Goal: Task Accomplishment & Management: Complete application form

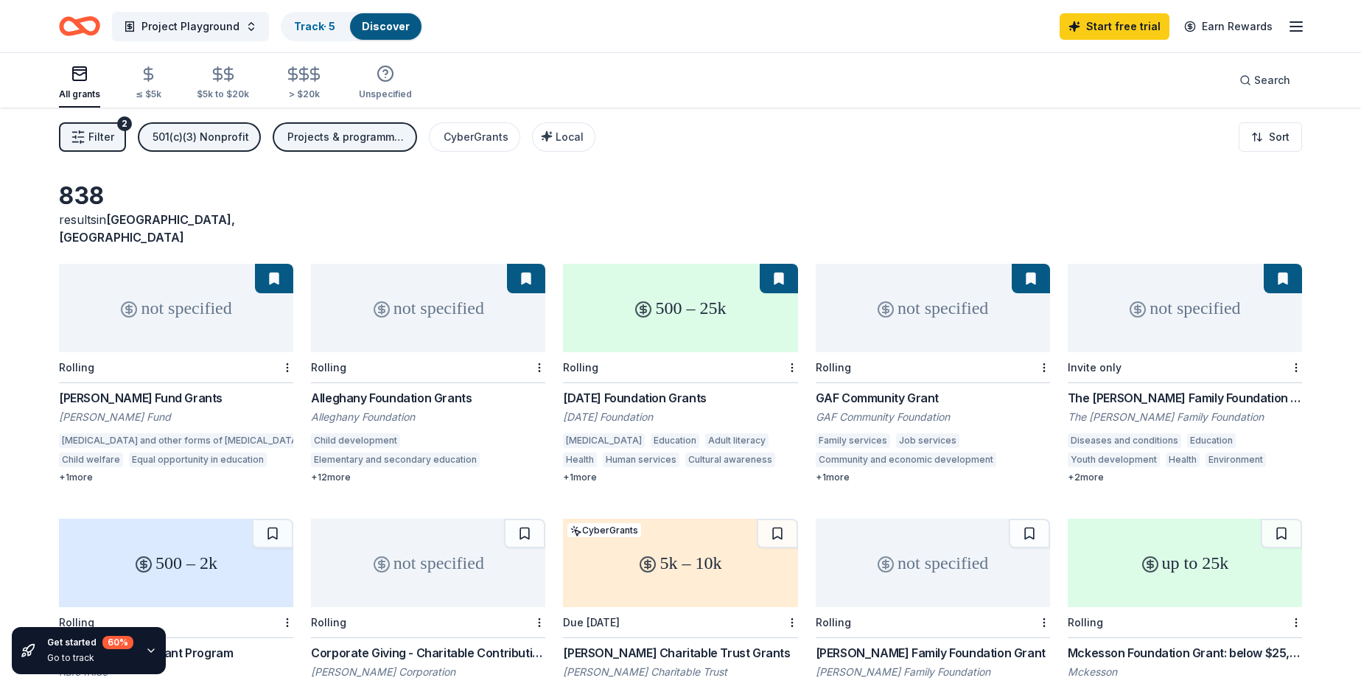
click at [384, 21] on link "Discover" at bounding box center [386, 26] width 48 height 13
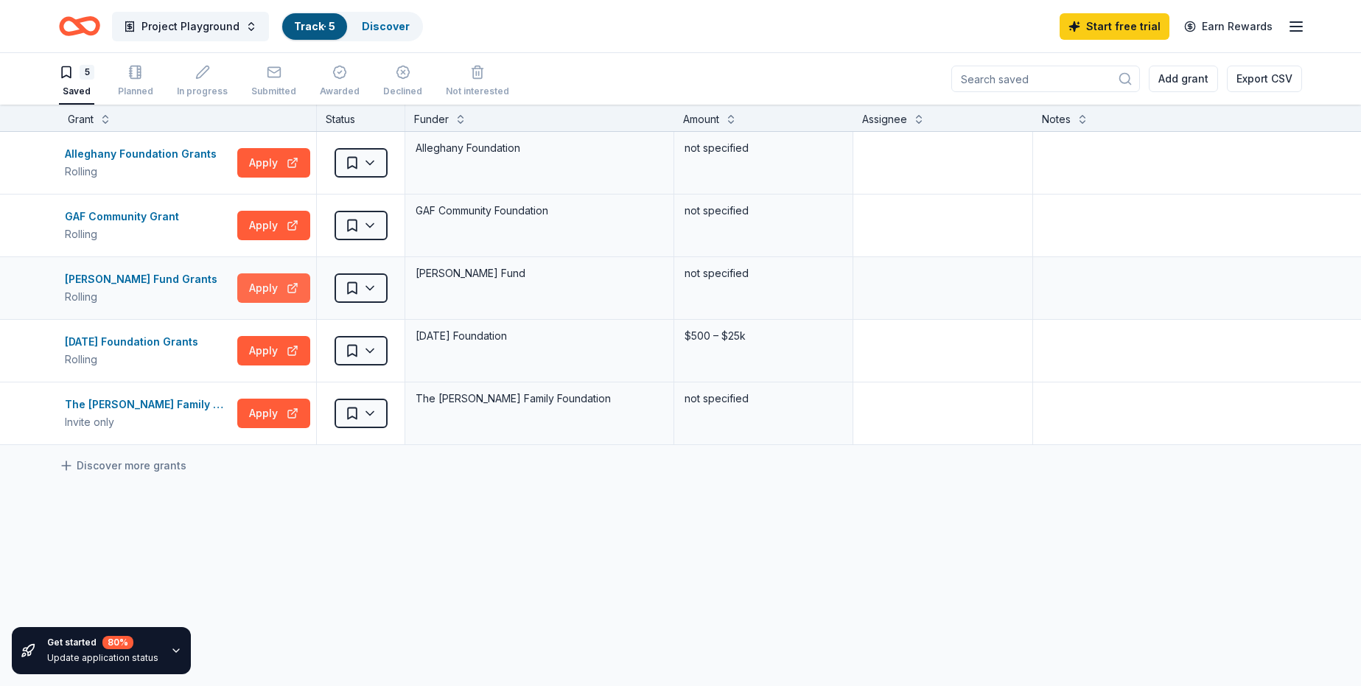
click at [268, 290] on button "Apply" at bounding box center [273, 287] width 73 height 29
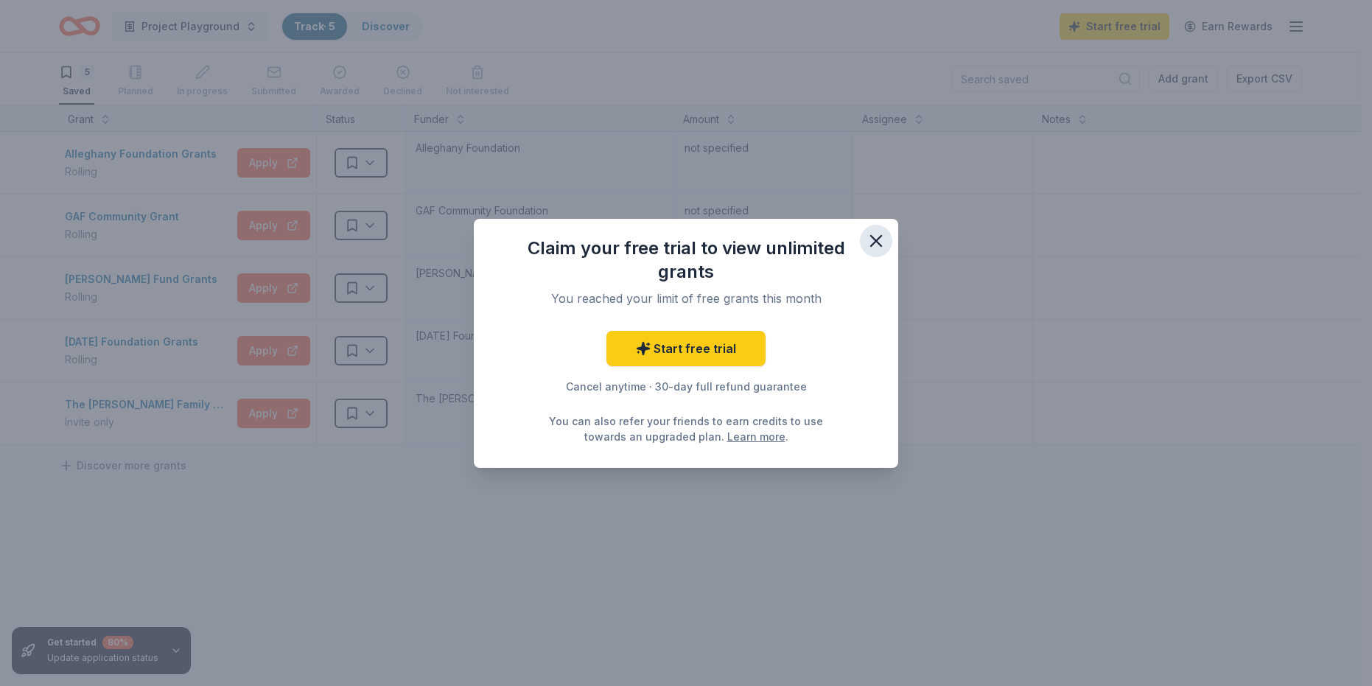
click at [874, 239] on icon "button" at bounding box center [876, 241] width 10 height 10
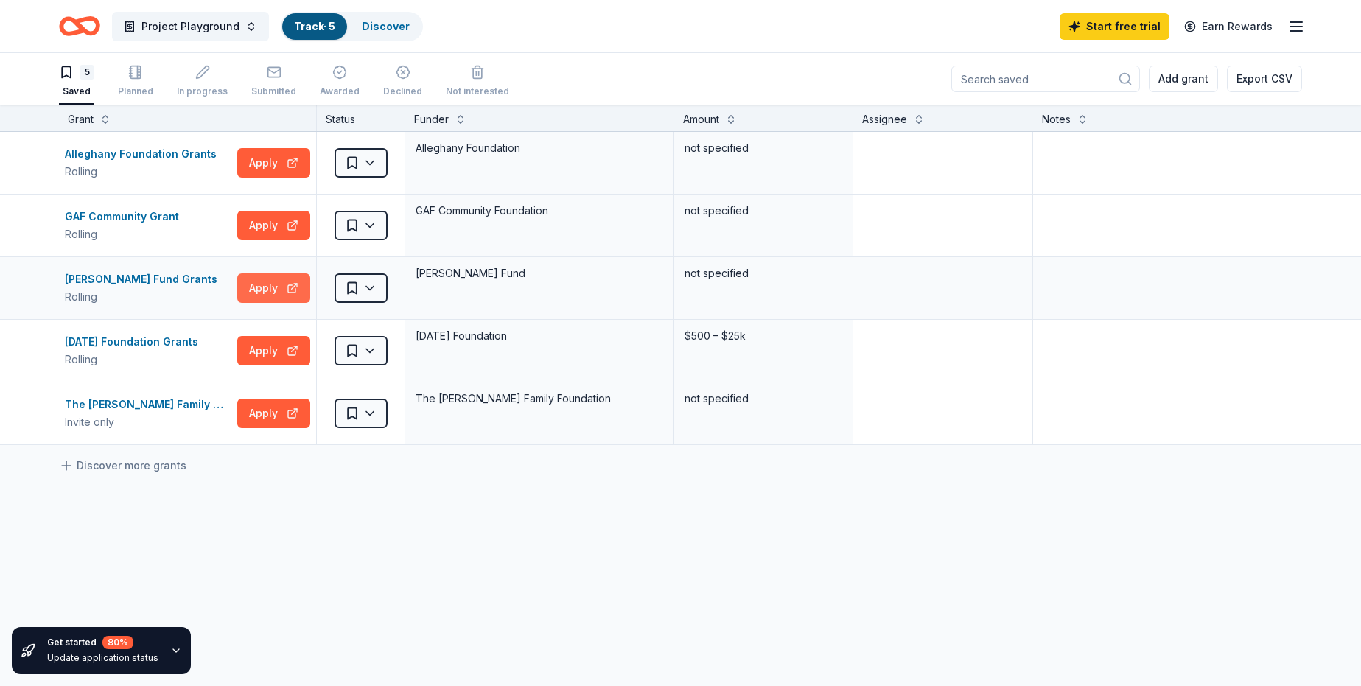
click at [287, 290] on button "Apply" at bounding box center [273, 287] width 73 height 29
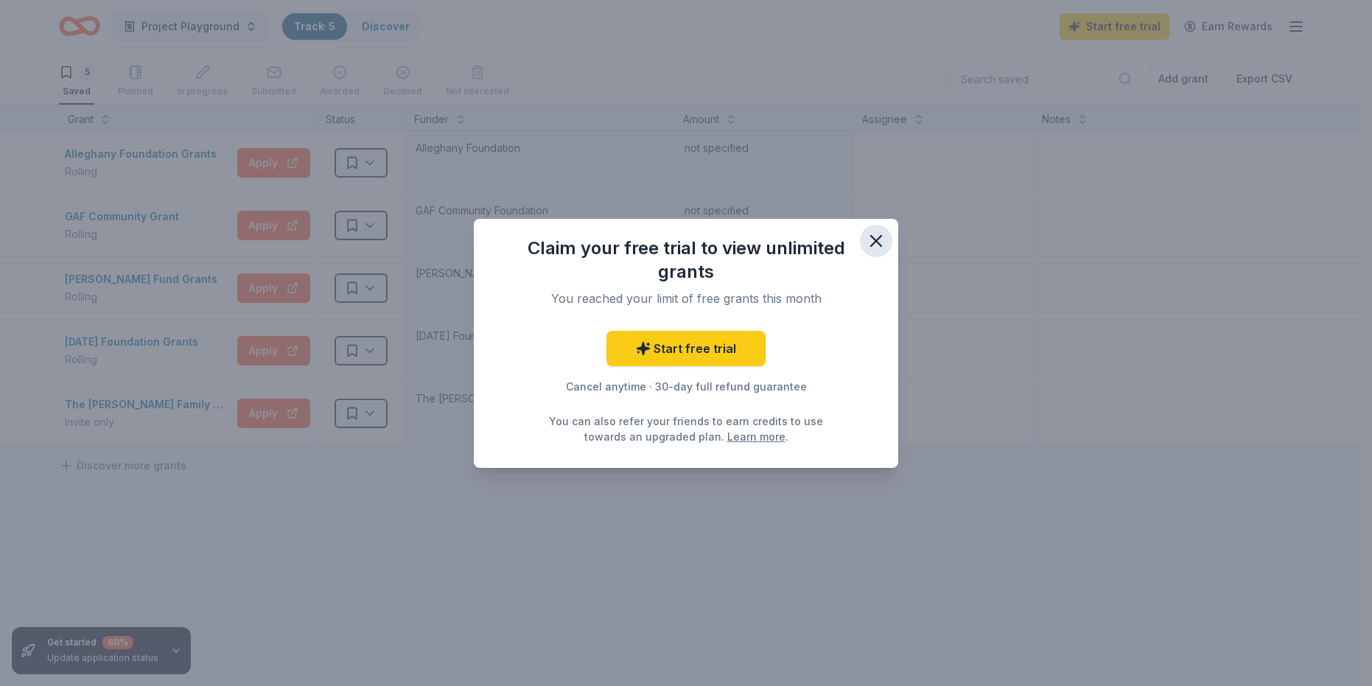
click at [885, 242] on icon "button" at bounding box center [876, 241] width 21 height 21
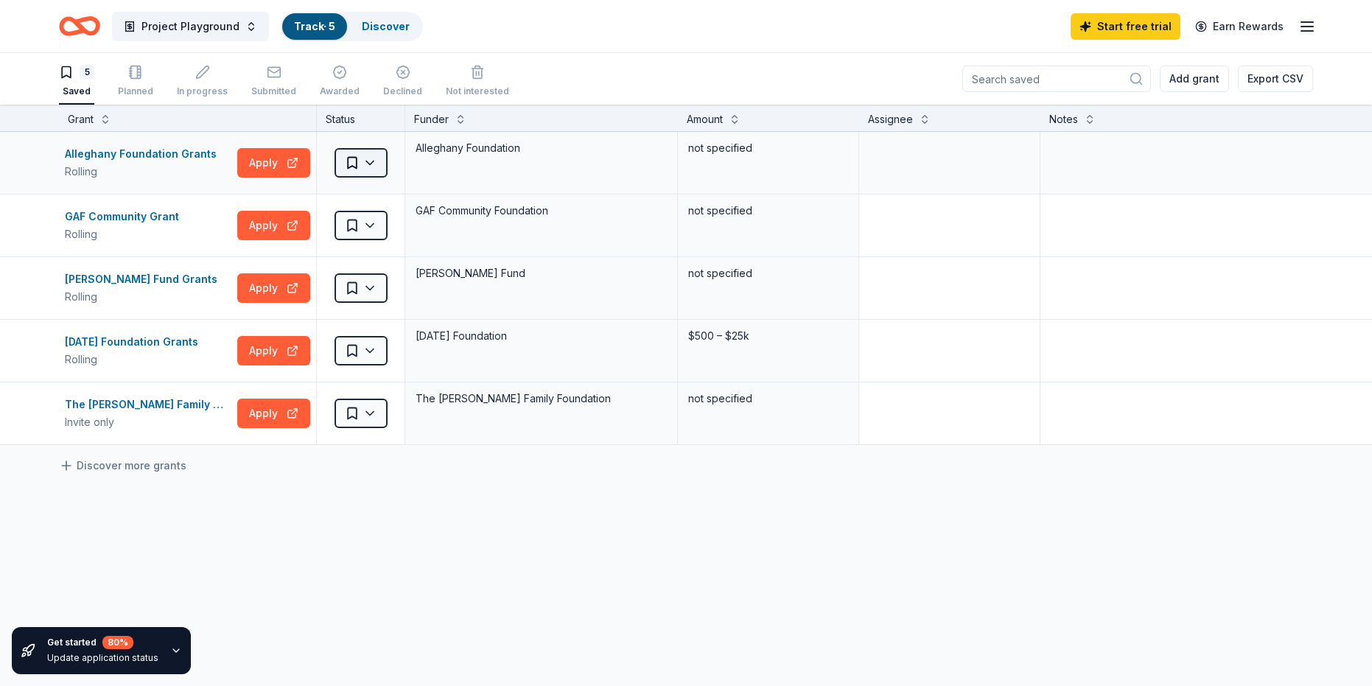
click at [369, 163] on html "Project Playground Track · 5 Discover Start free trial Earn Rewards 5 Saved Pla…" at bounding box center [686, 343] width 1372 height 686
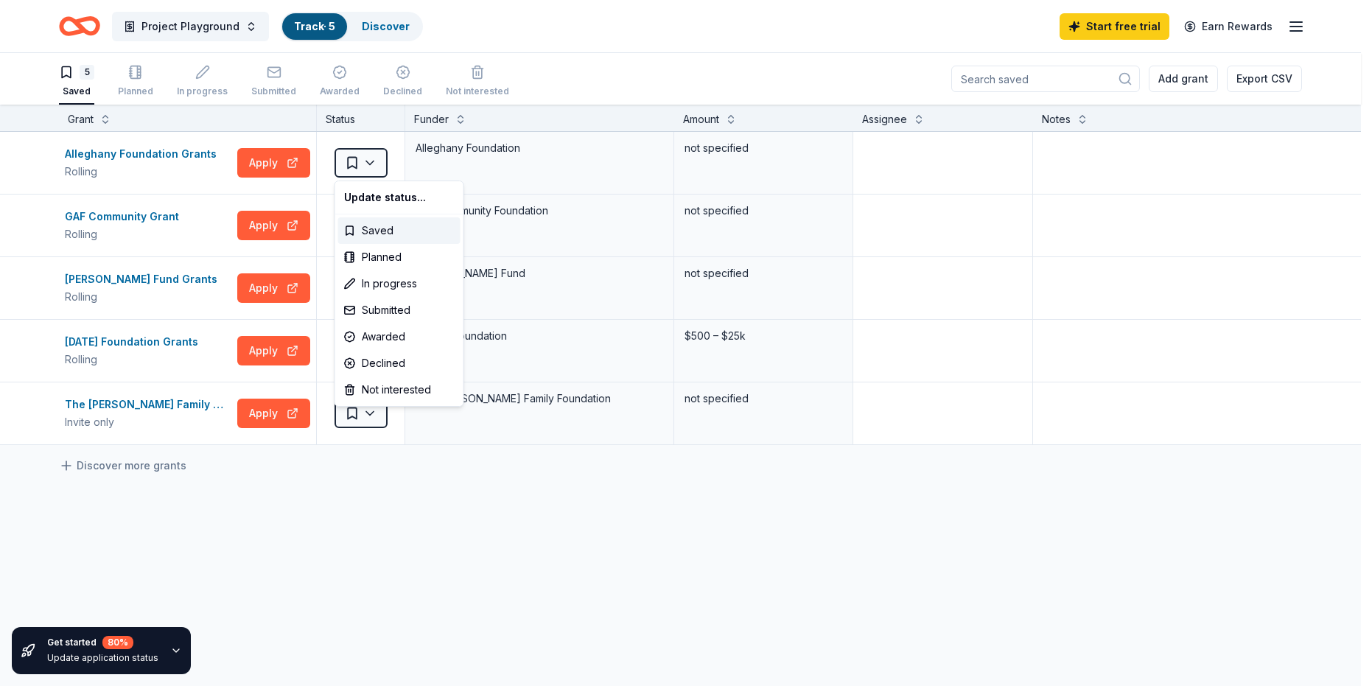
click at [687, 502] on html "Project Playground Track · 5 Discover Start free trial Earn Rewards 5 Saved Pla…" at bounding box center [686, 343] width 1372 height 686
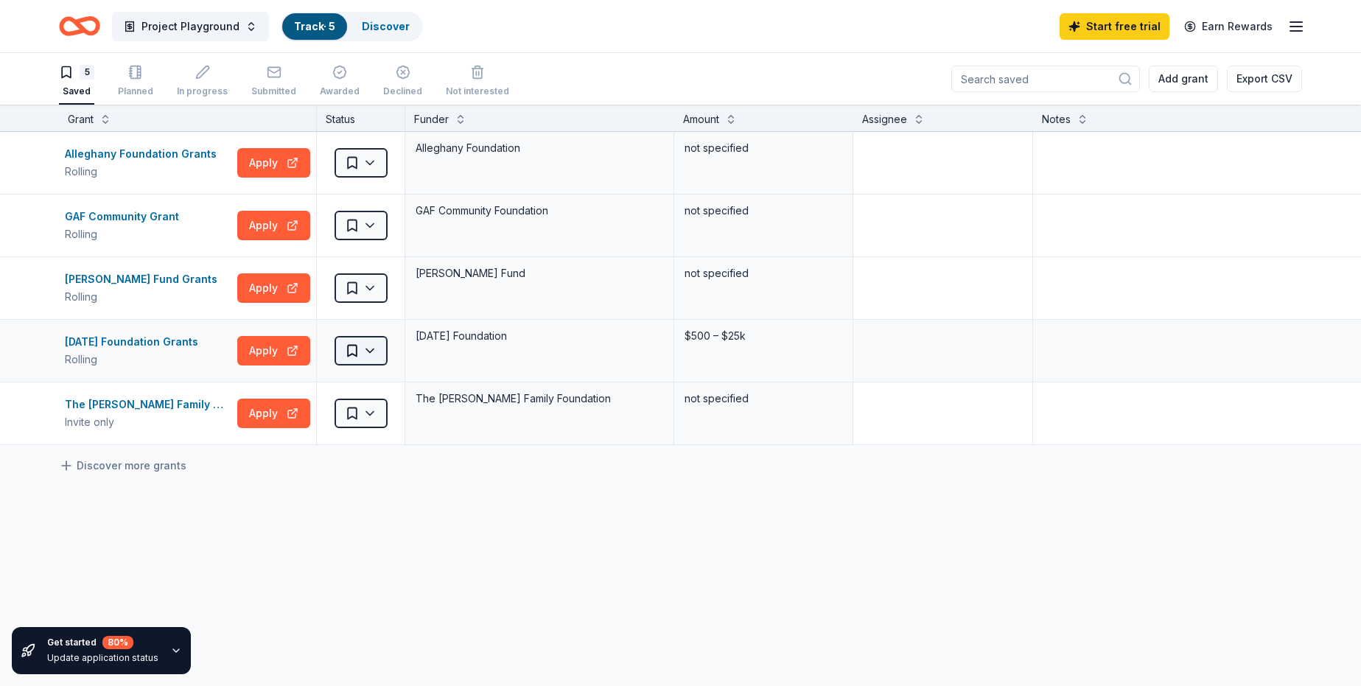
click at [371, 354] on html "Project Playground Track · 5 Discover Start free trial Earn Rewards 5 Saved Pla…" at bounding box center [680, 343] width 1361 height 686
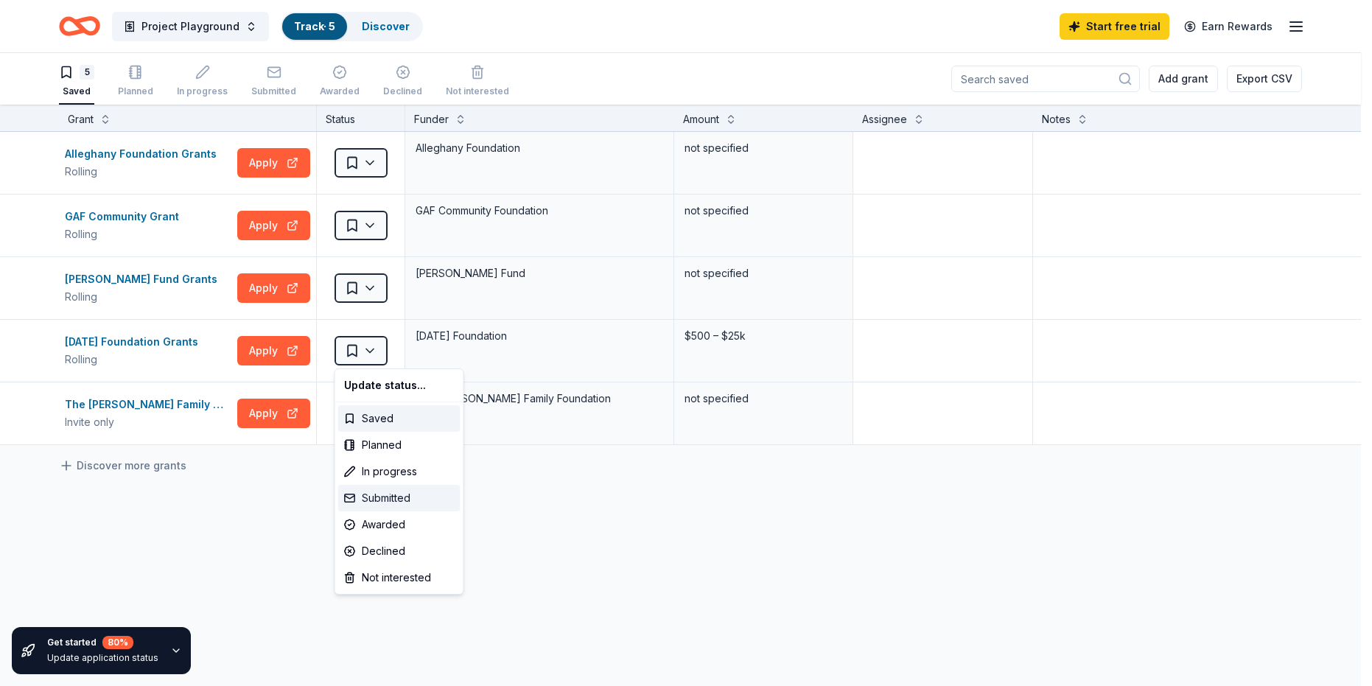
click at [402, 497] on div "Submitted" at bounding box center [399, 498] width 122 height 27
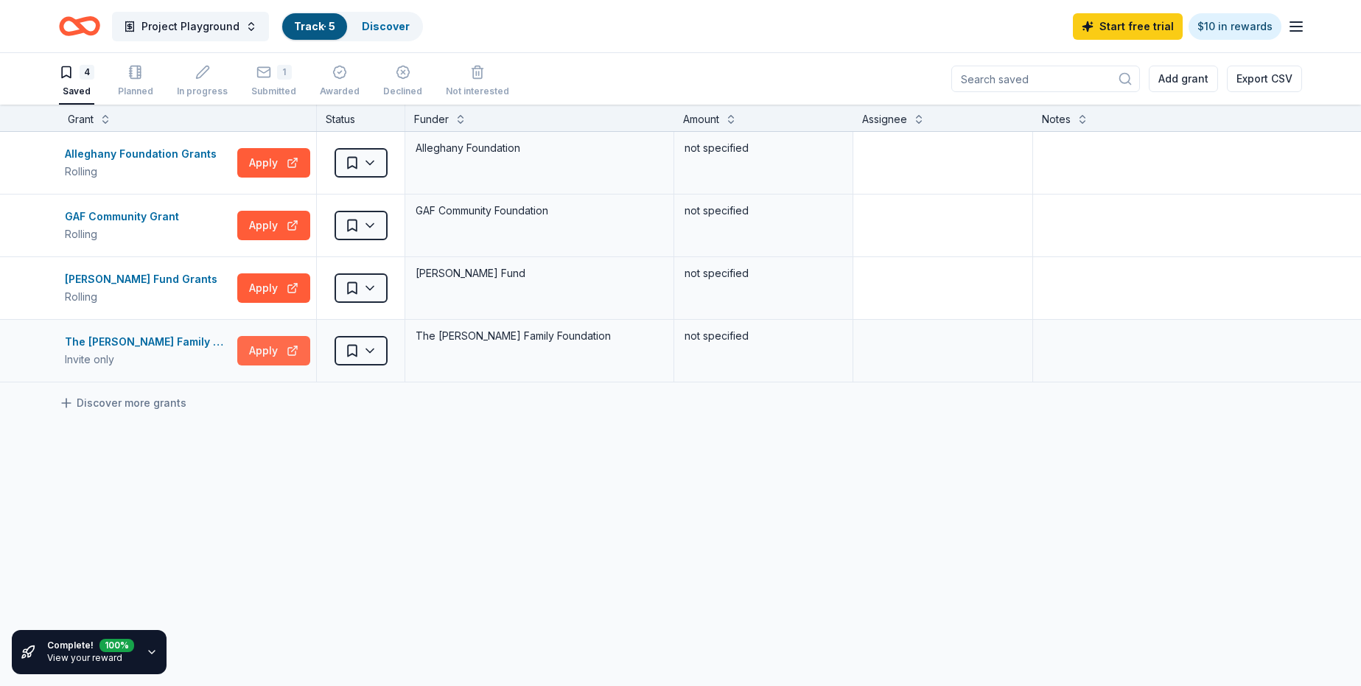
click at [293, 350] on button "Apply" at bounding box center [273, 350] width 73 height 29
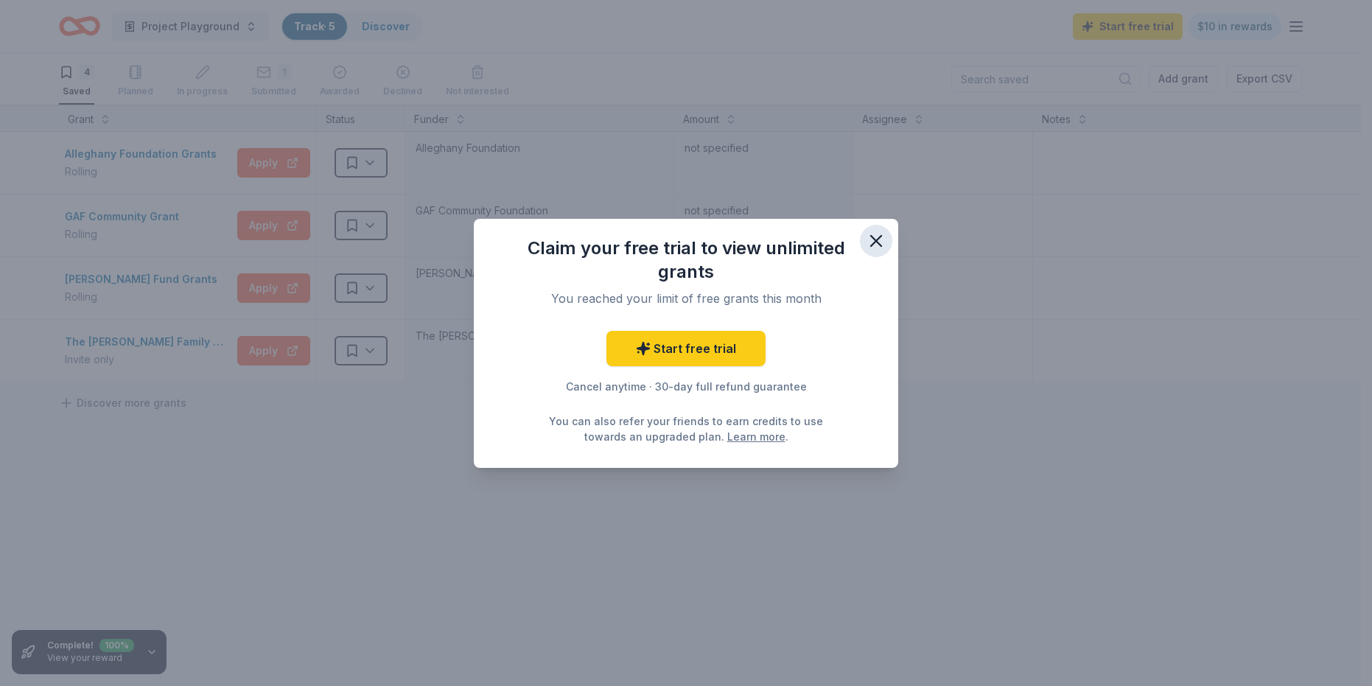
click at [876, 237] on icon "button" at bounding box center [876, 241] width 21 height 21
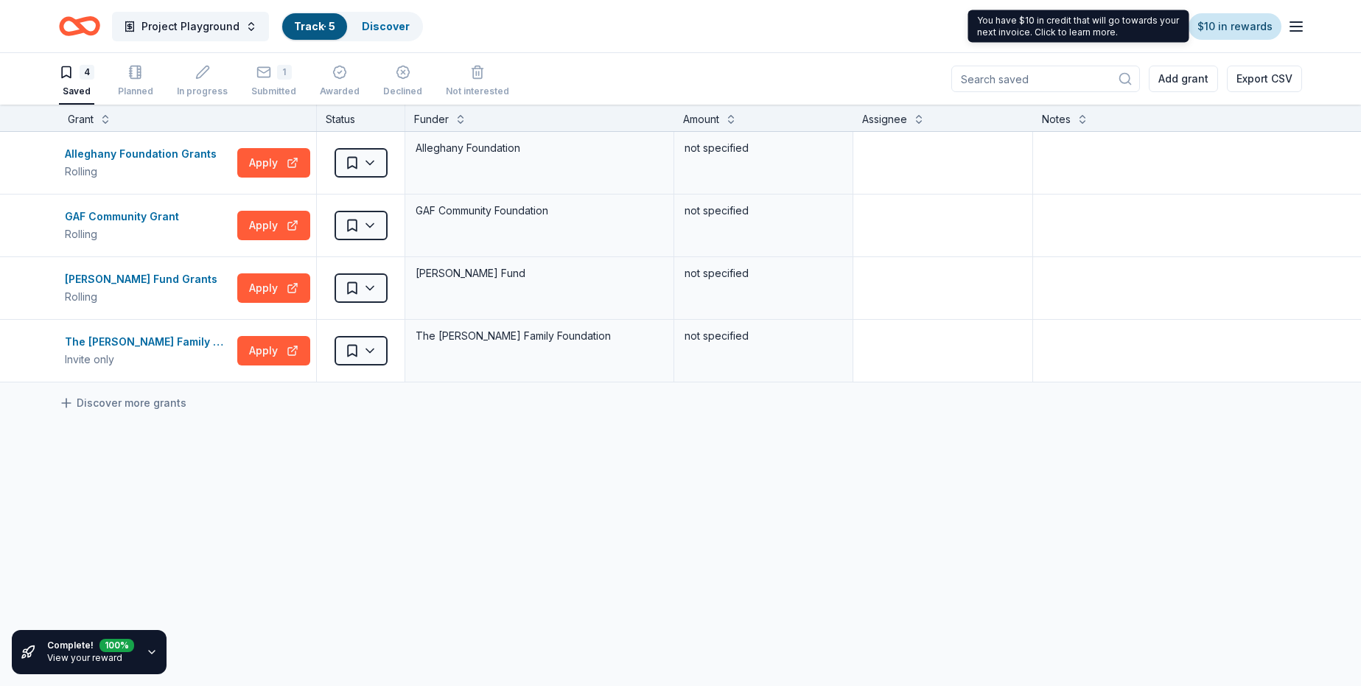
click at [1238, 35] on link "$10 in rewards" at bounding box center [1235, 26] width 93 height 27
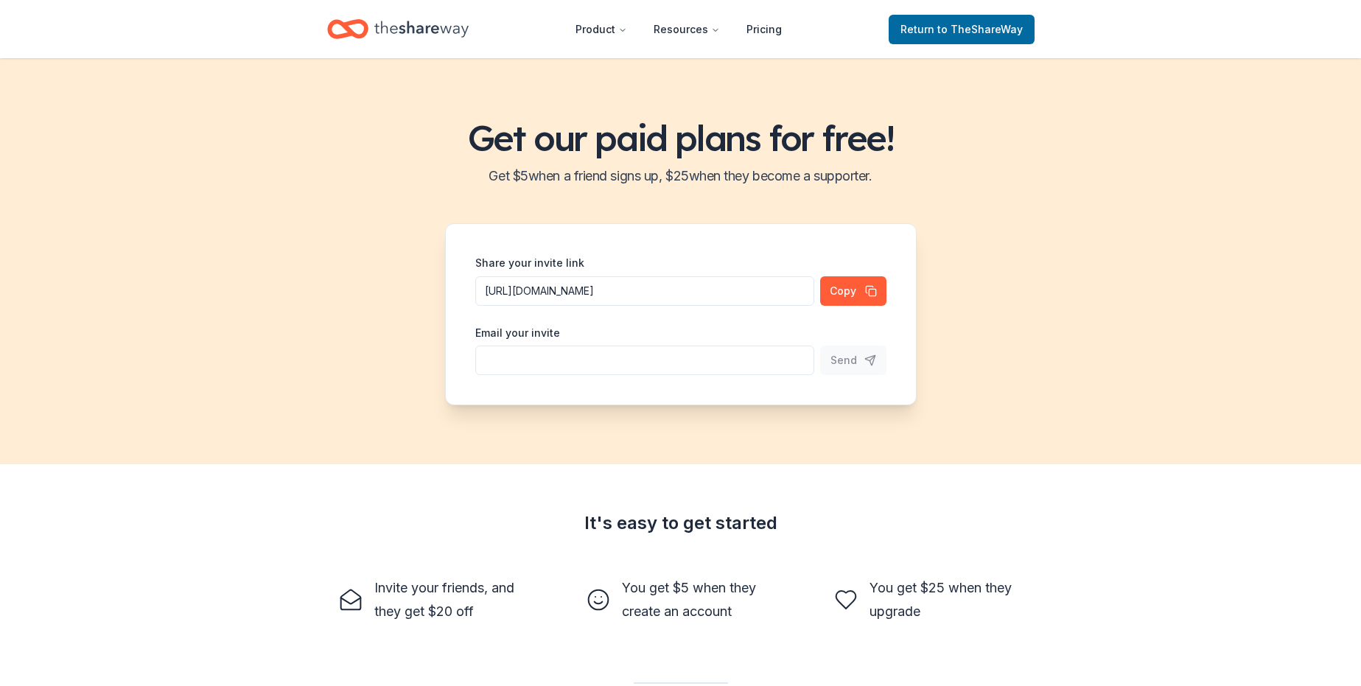
click at [498, 359] on input "Share your invite link" at bounding box center [644, 360] width 339 height 29
type input "yakiemahingram@gmail.com"
click at [859, 363] on button "Send" at bounding box center [853, 360] width 66 height 29
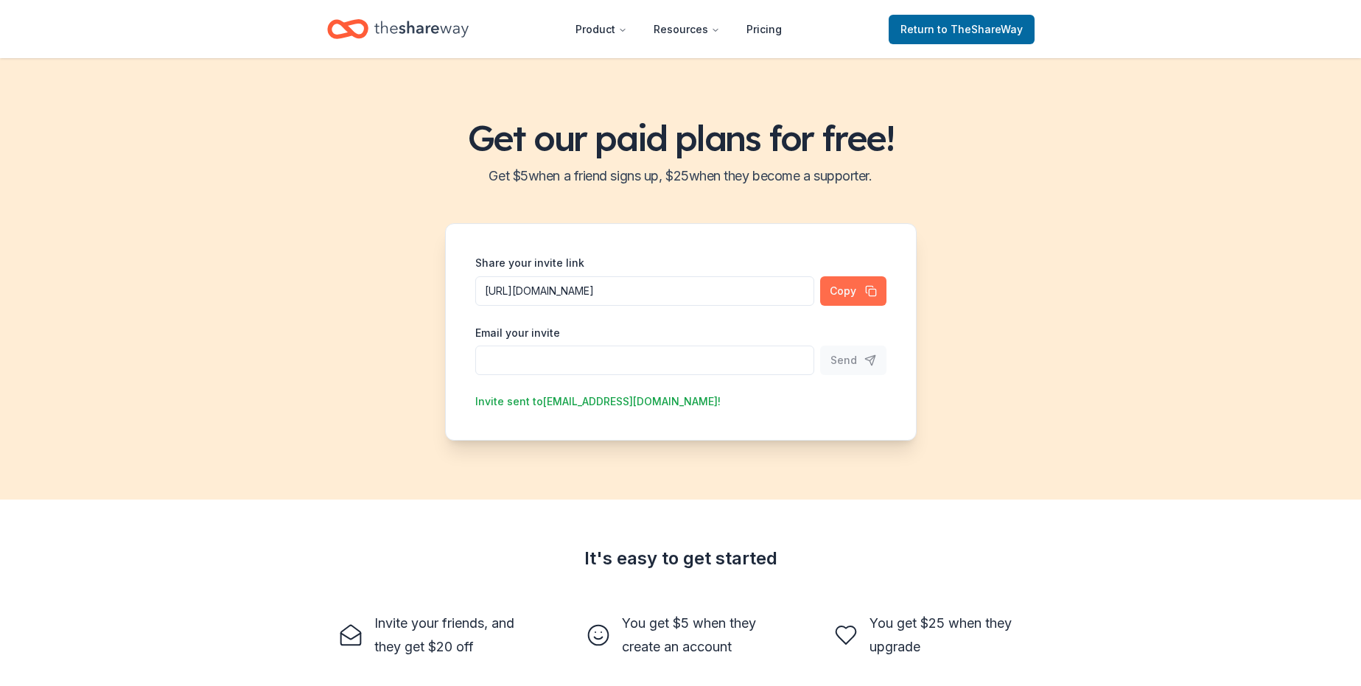
click at [865, 291] on button "Copy" at bounding box center [853, 290] width 66 height 29
click at [509, 365] on input "Share your invite link" at bounding box center [644, 360] width 339 height 29
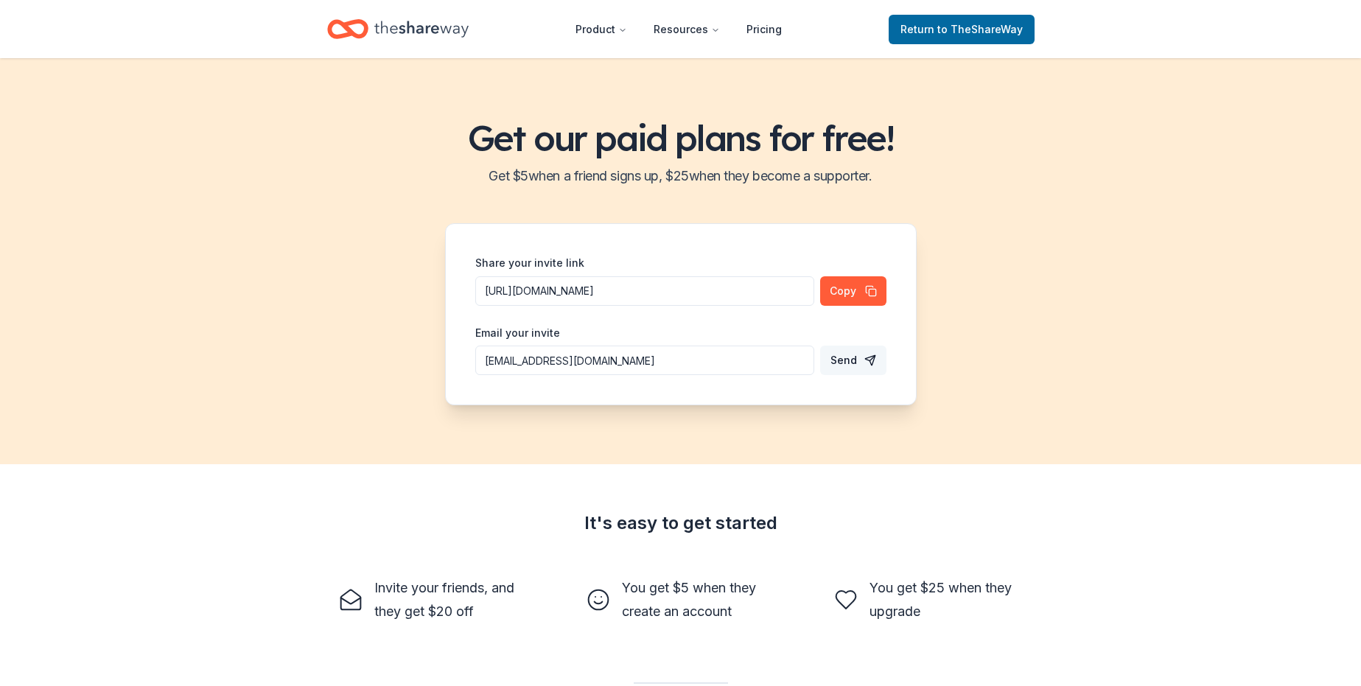
type input "justice@autismcareclub.org"
click at [856, 363] on button "Send" at bounding box center [853, 360] width 66 height 29
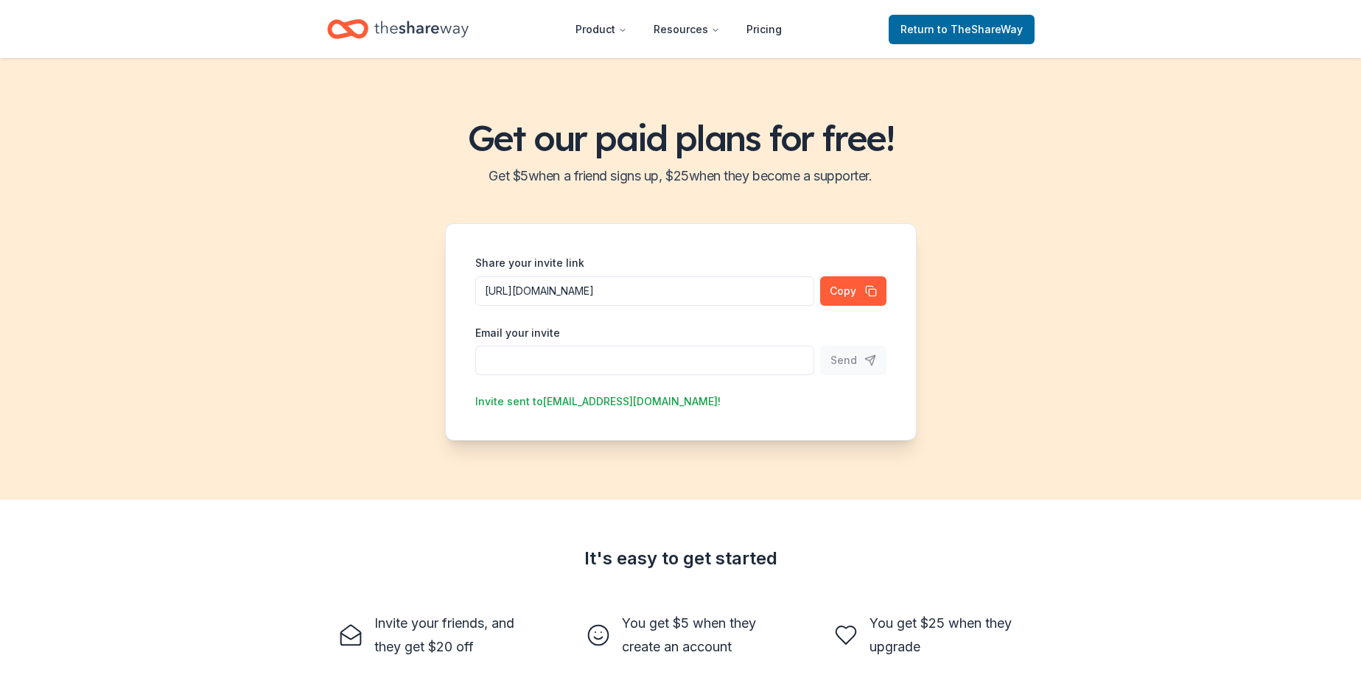
click at [525, 370] on input "Share your invite link" at bounding box center [644, 360] width 339 height 29
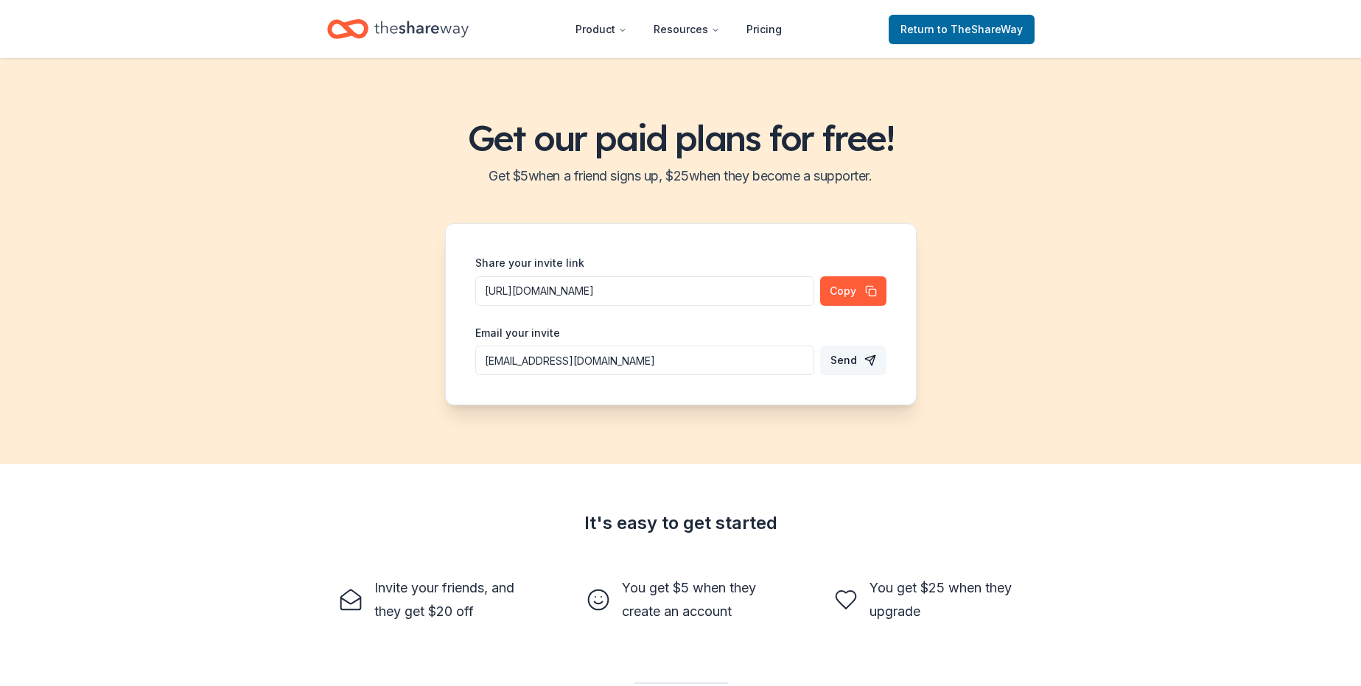
type input "jessejcjr@gmail.com"
click at [863, 363] on button "Send" at bounding box center [853, 360] width 66 height 29
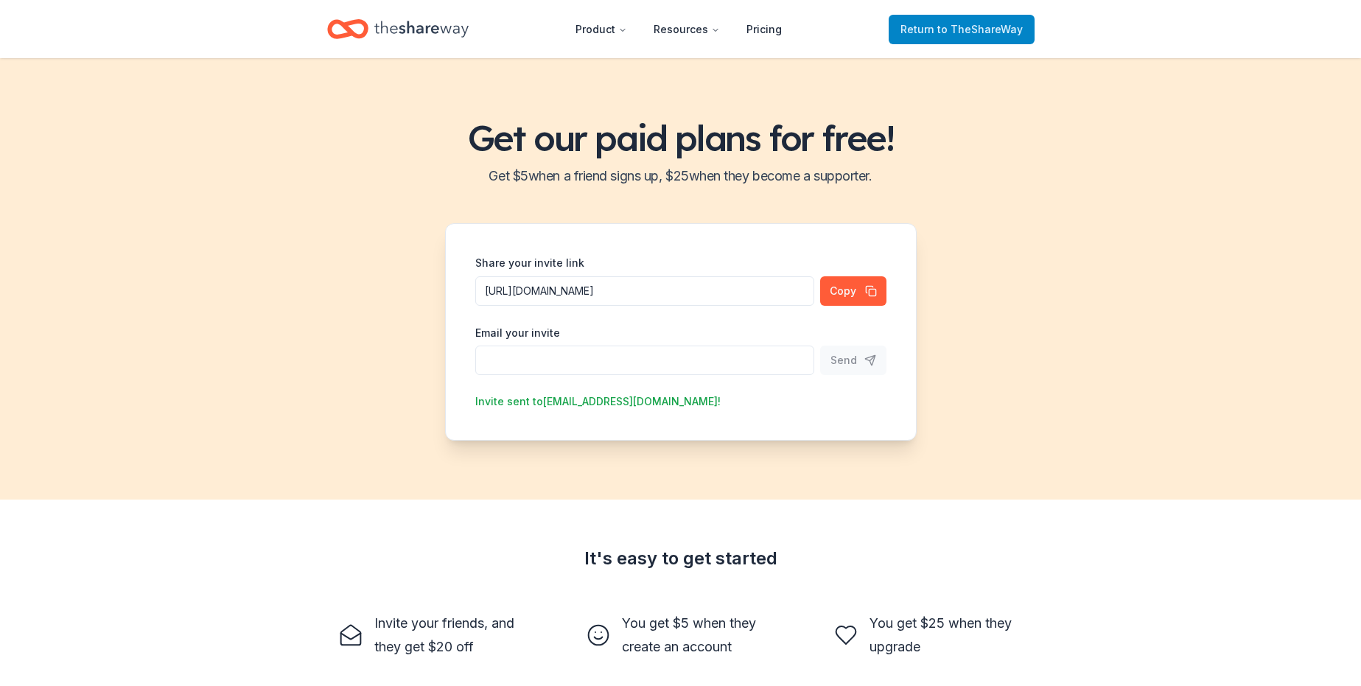
click at [966, 20] on link "Return to TheShareWay" at bounding box center [962, 29] width 146 height 29
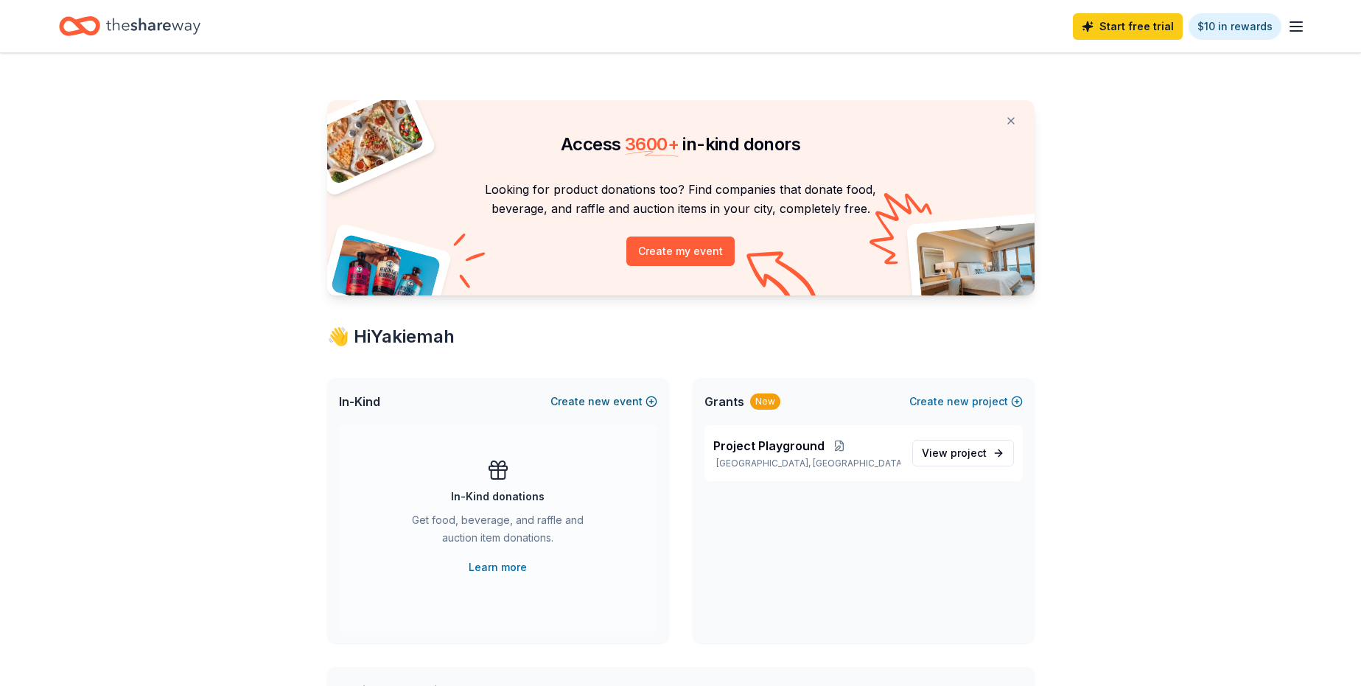
click at [643, 400] on button "Create new event" at bounding box center [604, 402] width 107 height 18
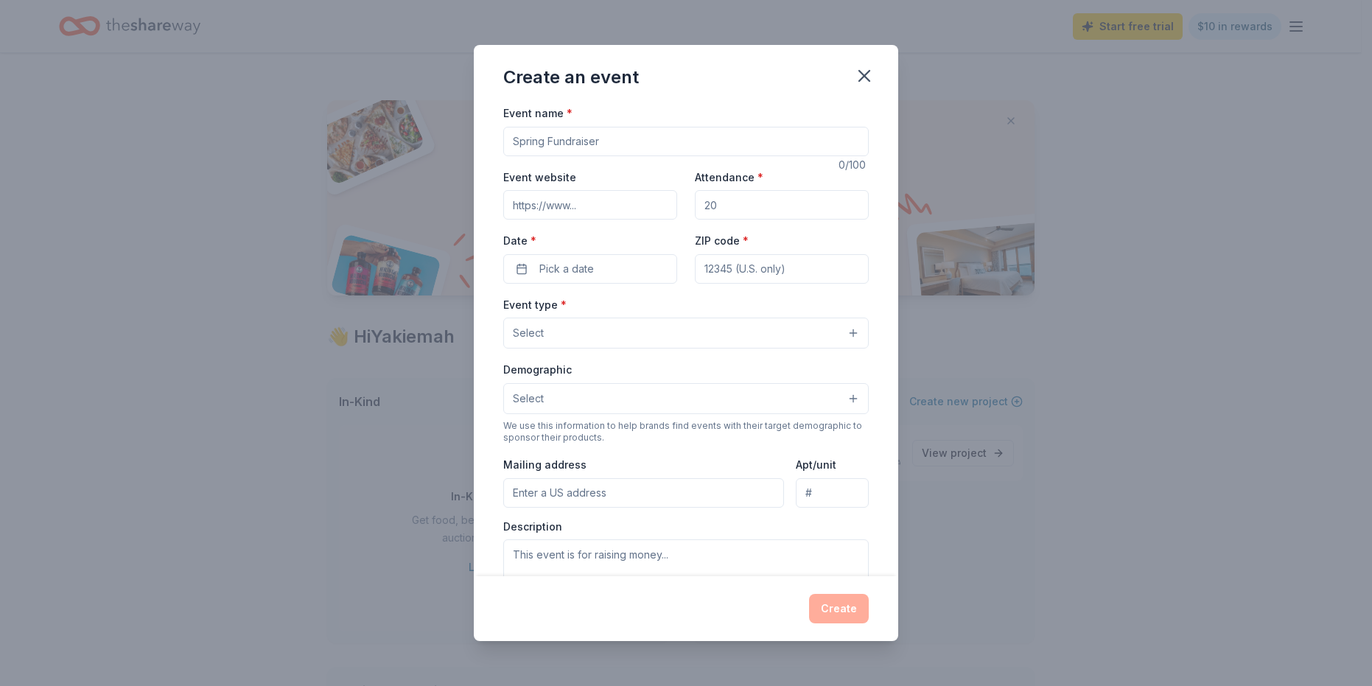
click at [545, 144] on input "Event name *" at bounding box center [686, 141] width 366 height 29
type input "Nutritional November"
click at [584, 207] on input "Event website" at bounding box center [590, 204] width 174 height 29
type input "autismcareclub.org"
click at [716, 206] on input "Attendance *" at bounding box center [782, 204] width 174 height 29
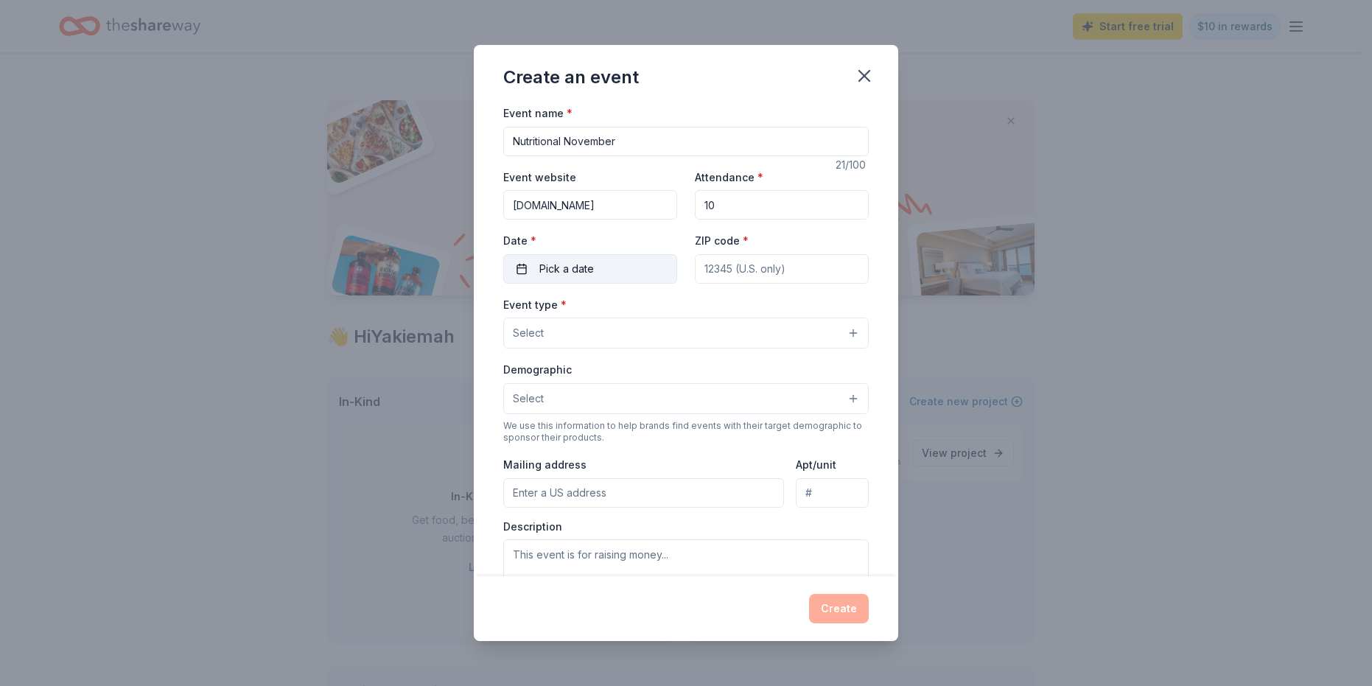
type input "10"
click at [542, 271] on span "Pick a date" at bounding box center [567, 269] width 55 height 18
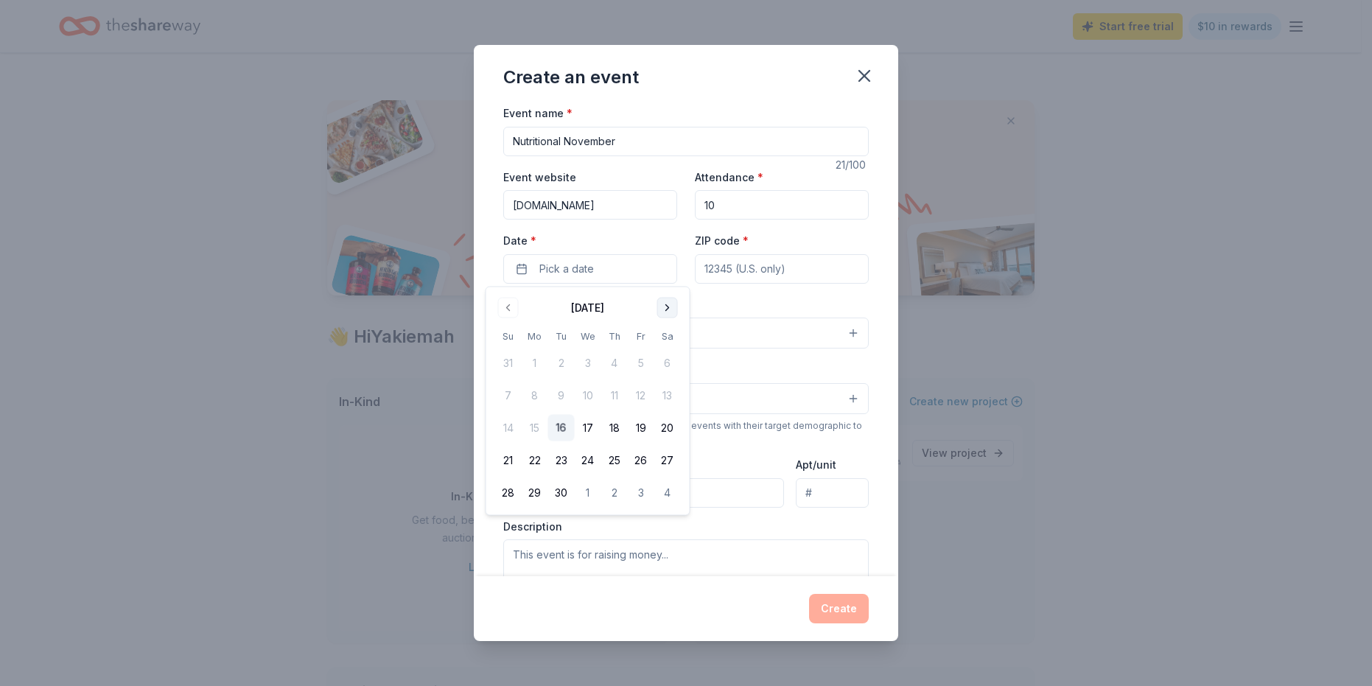
click at [665, 306] on button "Go to next month" at bounding box center [667, 308] width 21 height 21
click at [672, 309] on button "Go to next month" at bounding box center [667, 308] width 21 height 21
click at [646, 394] on button "7" at bounding box center [641, 396] width 27 height 27
click at [779, 268] on input "ZIP code *" at bounding box center [782, 268] width 174 height 29
type input "23669"
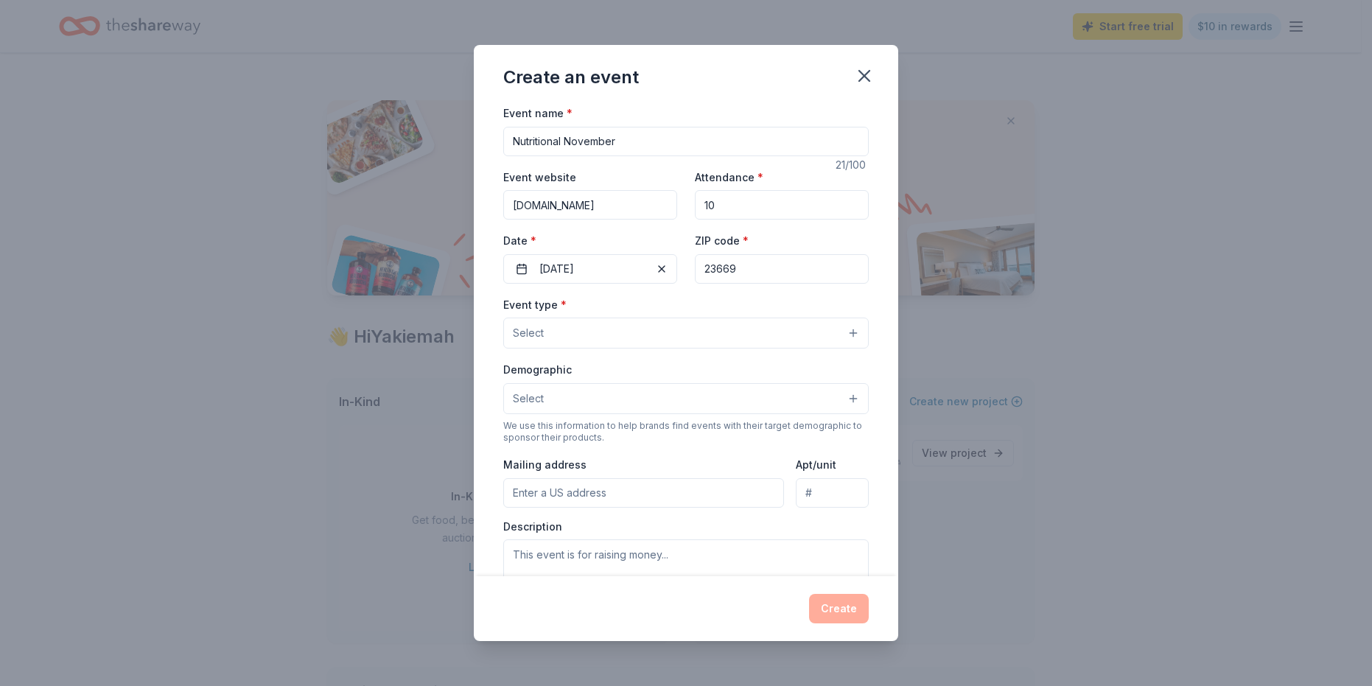
click at [550, 341] on button "Select" at bounding box center [686, 333] width 366 height 31
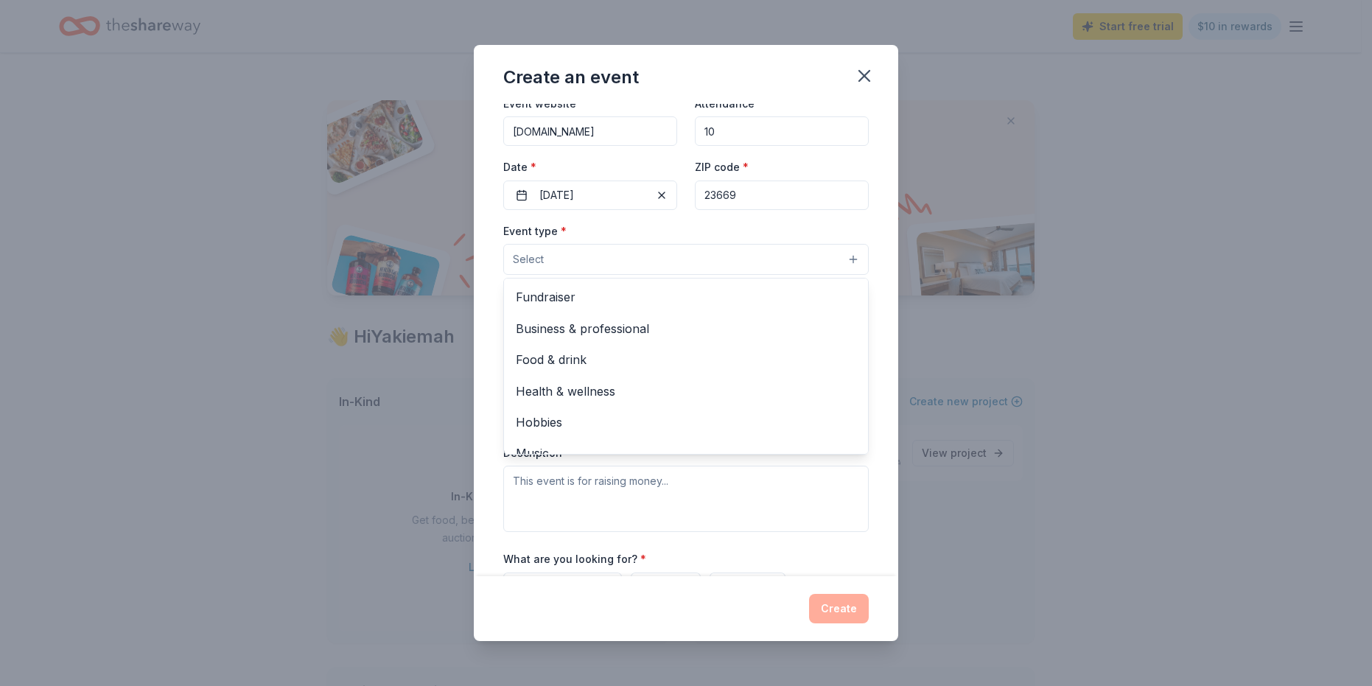
click at [878, 306] on div "Event name * Nutritional November 21 /100 Event website autismcareclub.org Atte…" at bounding box center [686, 340] width 425 height 472
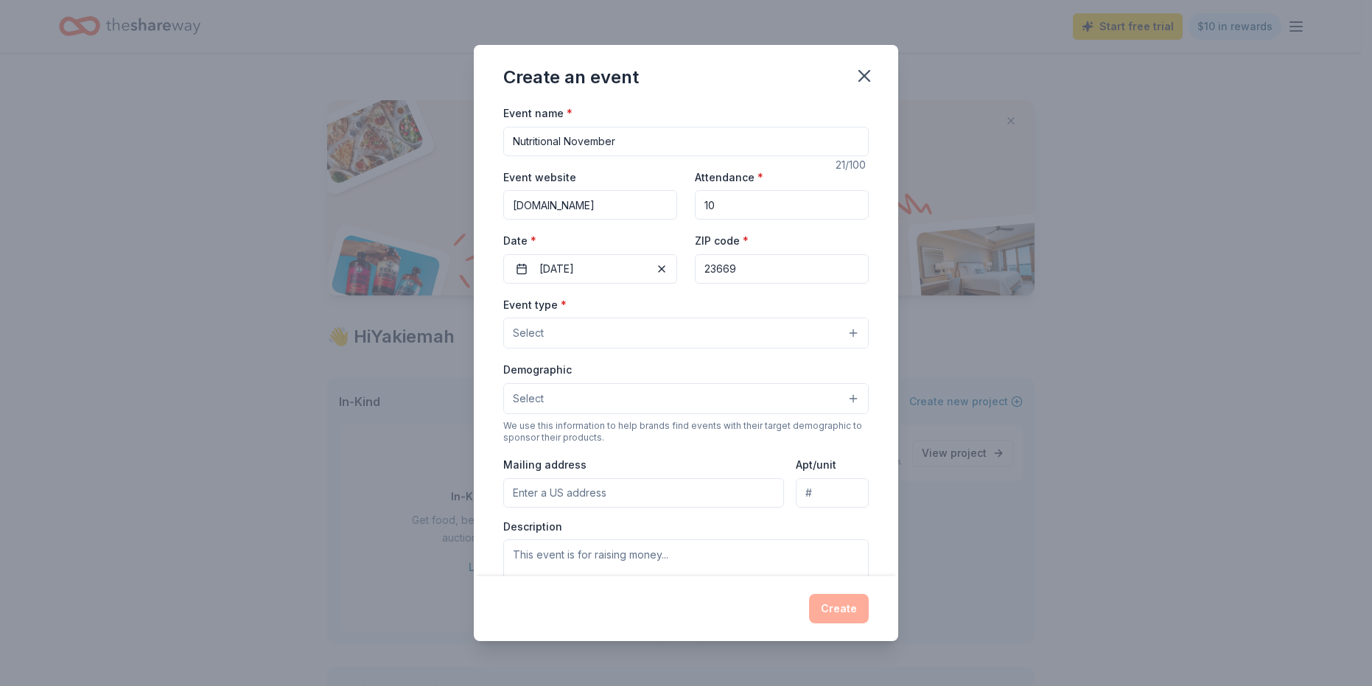
drag, startPoint x: 629, startPoint y: 136, endPoint x: 493, endPoint y: 128, distance: 135.9
click at [493, 128] on div "Event name * Nutritional November 21 /100 Event website autismcareclub.org Atte…" at bounding box center [686, 340] width 425 height 472
type input "Art 4 [MEDICAL_DATA]"
click at [640, 275] on button "11/07/2025" at bounding box center [590, 268] width 174 height 29
click at [618, 461] on button "25" at bounding box center [614, 460] width 27 height 27
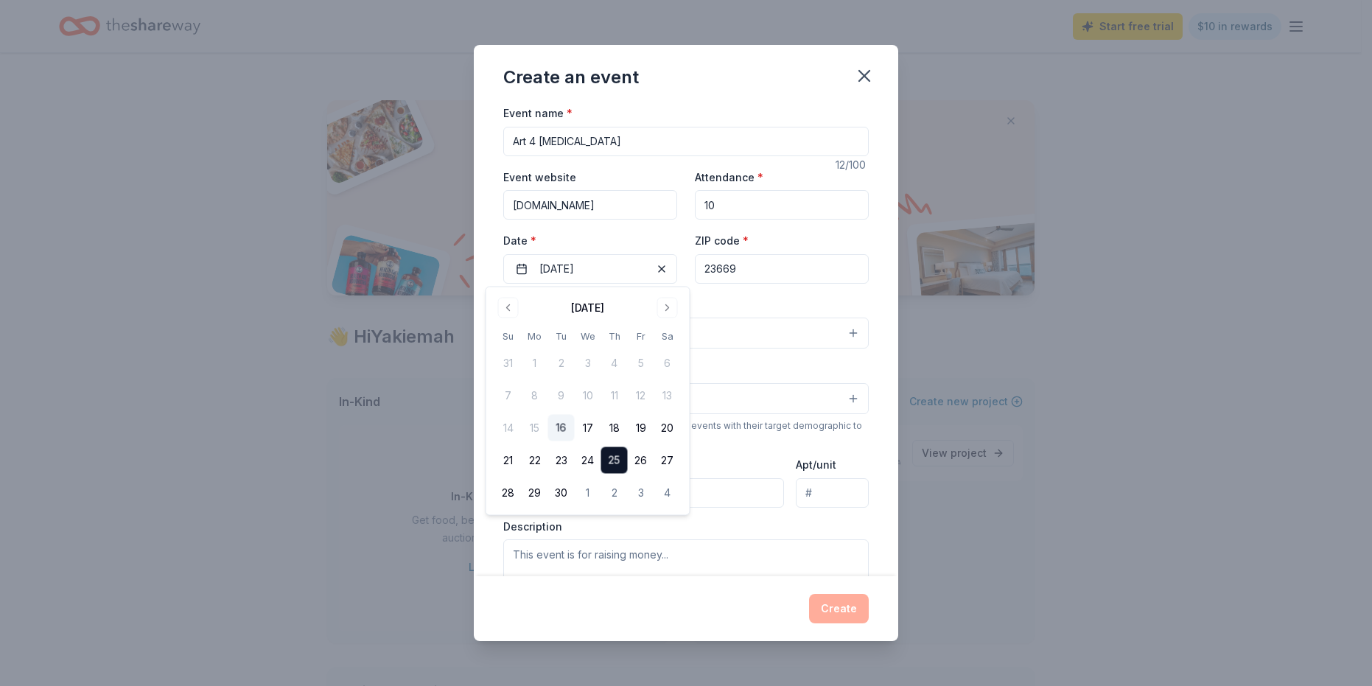
click at [994, 349] on div "Create an event Event name * Art 4 Autism 12 /100 Event website autismcareclub.…" at bounding box center [686, 343] width 1372 height 686
click at [832, 339] on button "Select" at bounding box center [686, 333] width 366 height 31
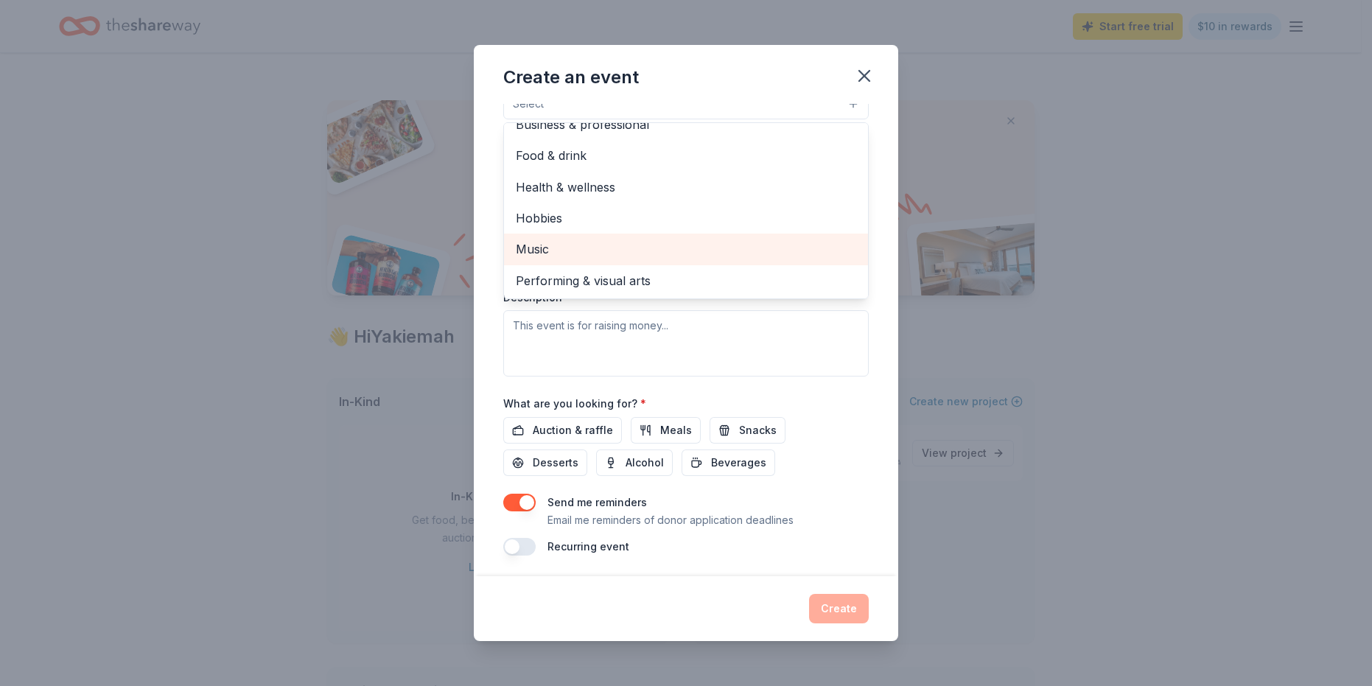
scroll to position [231, 0]
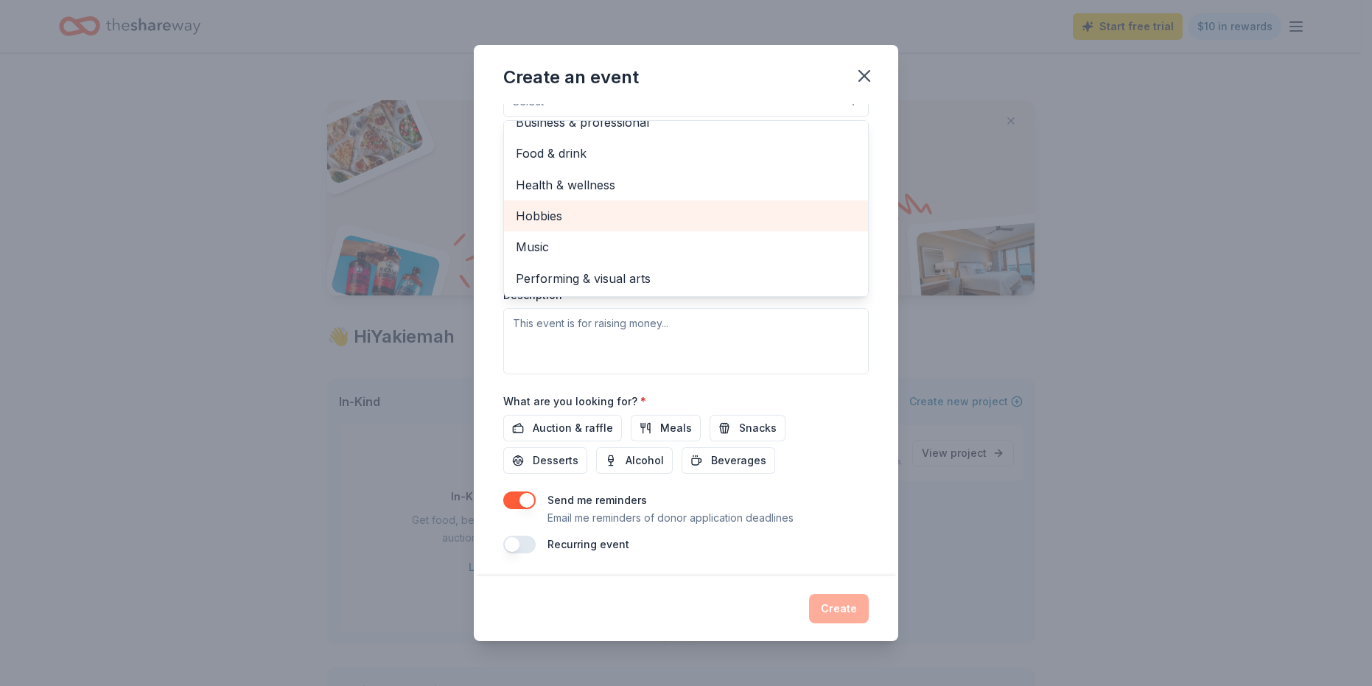
click at [654, 216] on span "Hobbies" at bounding box center [686, 215] width 341 height 19
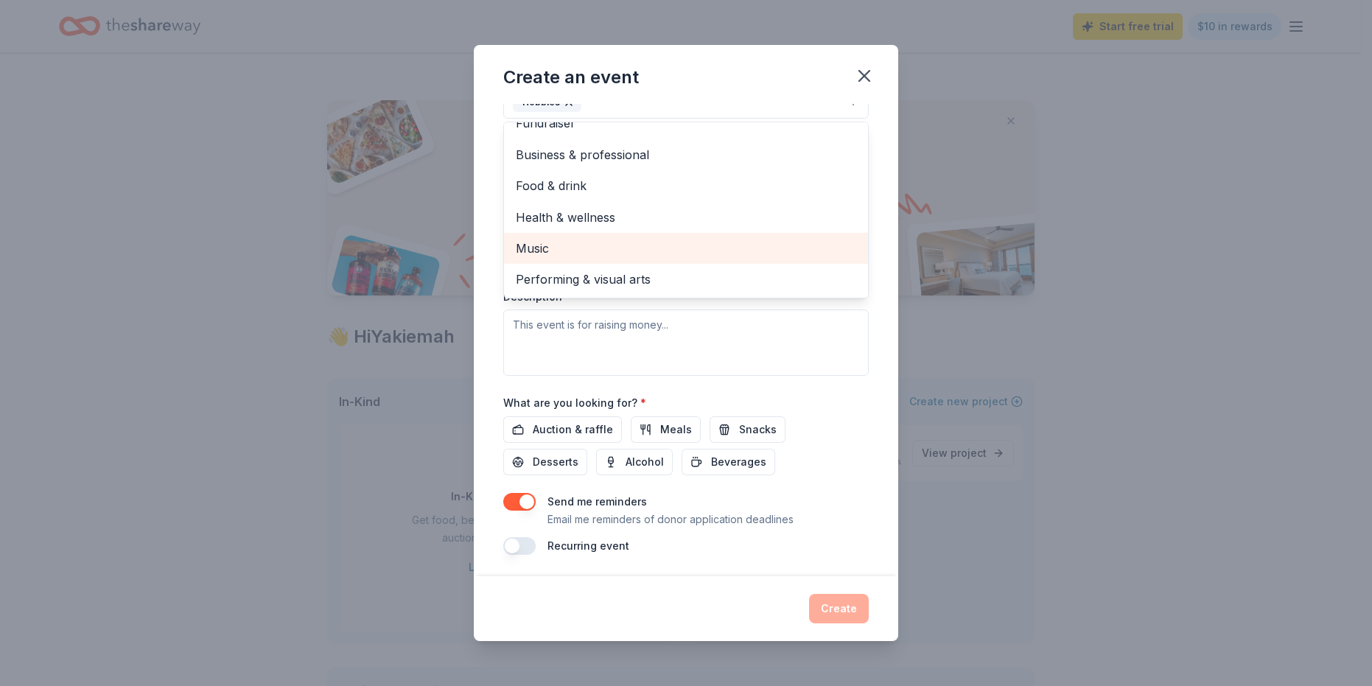
scroll to position [18, 0]
click at [1002, 199] on div "Create an event Event name * Art 4 Autism 12 /100 Event website autismcareclub.…" at bounding box center [686, 343] width 1372 height 686
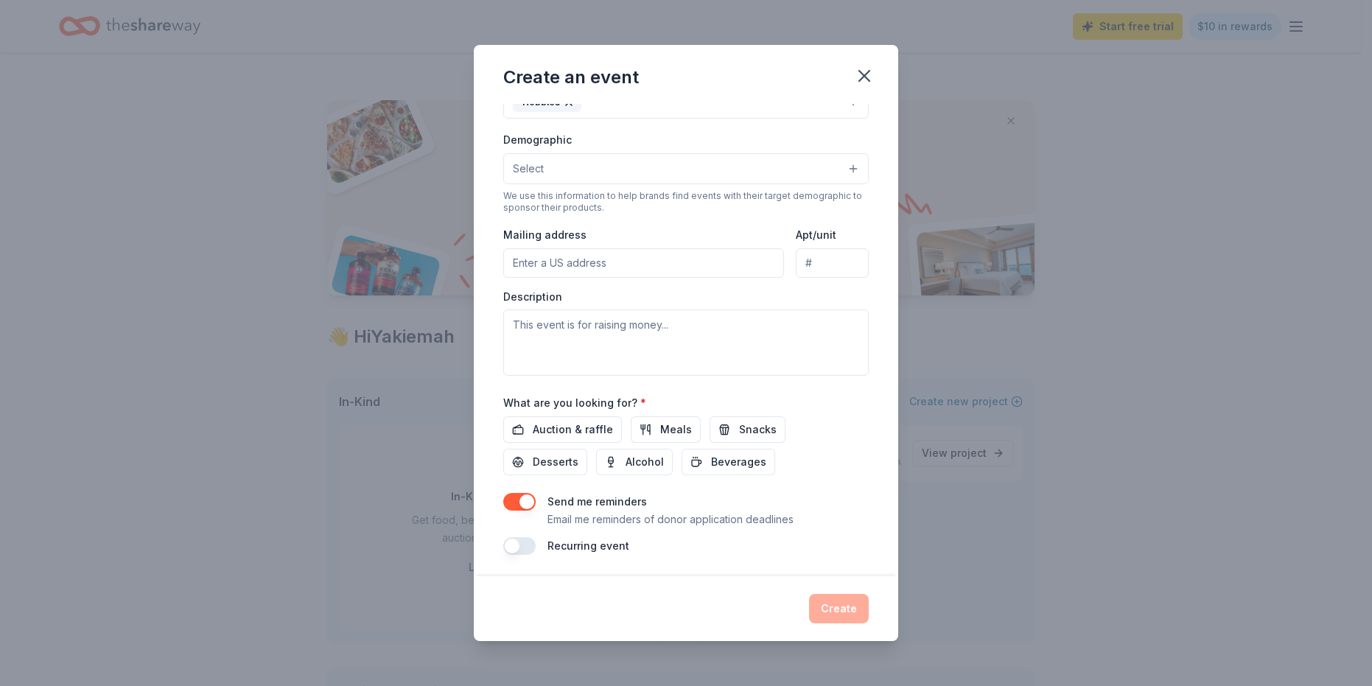
scroll to position [214, 0]
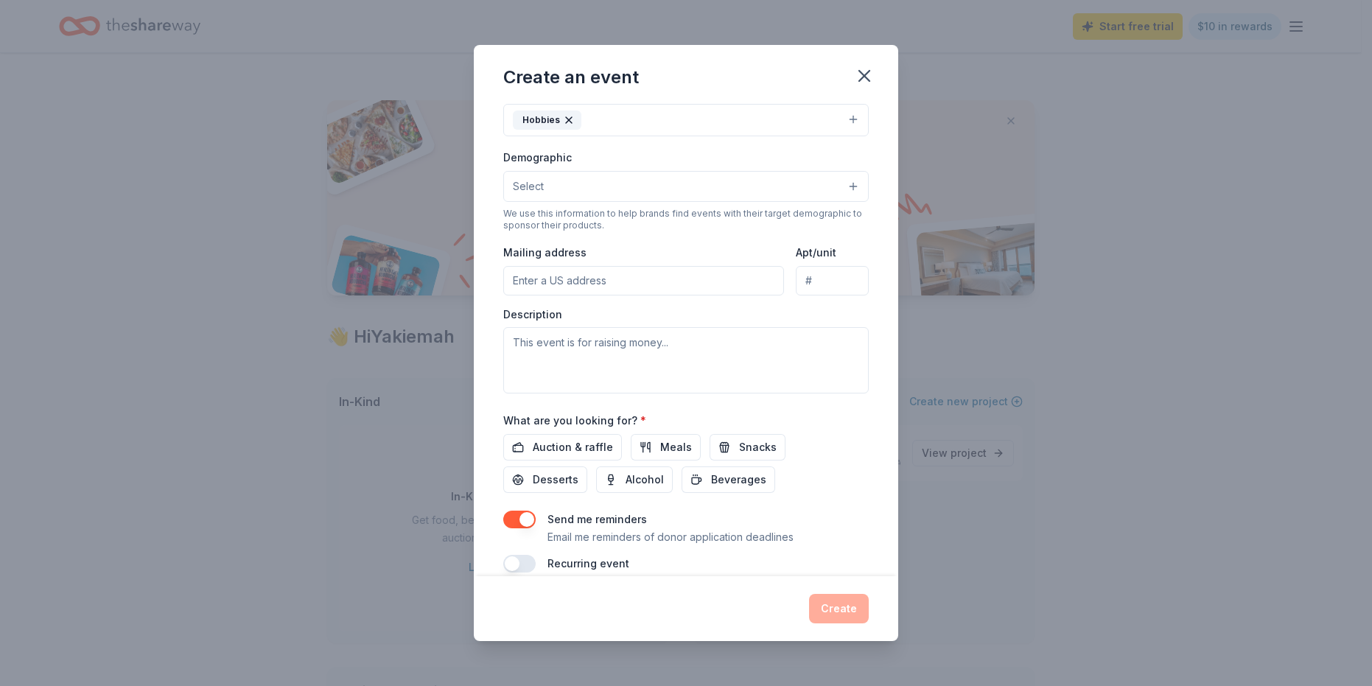
click at [840, 121] on button "Hobbies" at bounding box center [686, 120] width 366 height 32
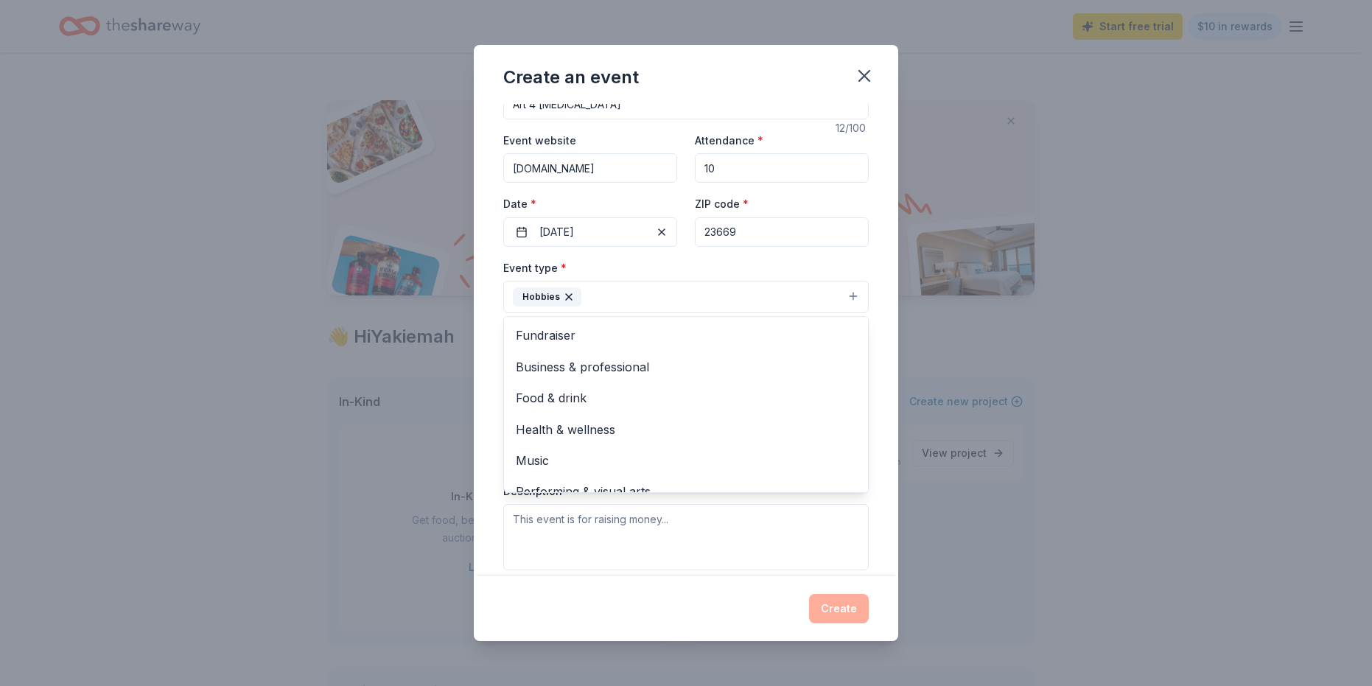
scroll to position [0, 0]
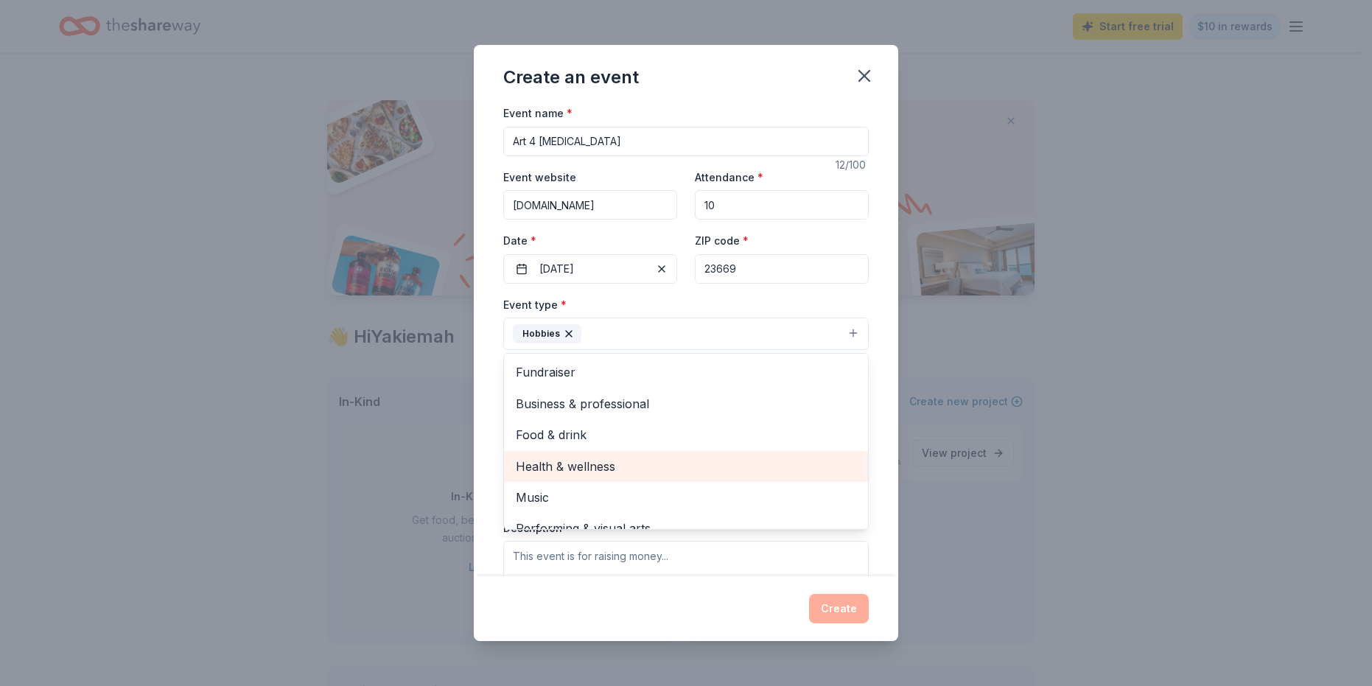
click at [688, 470] on span "Health & wellness" at bounding box center [686, 466] width 341 height 19
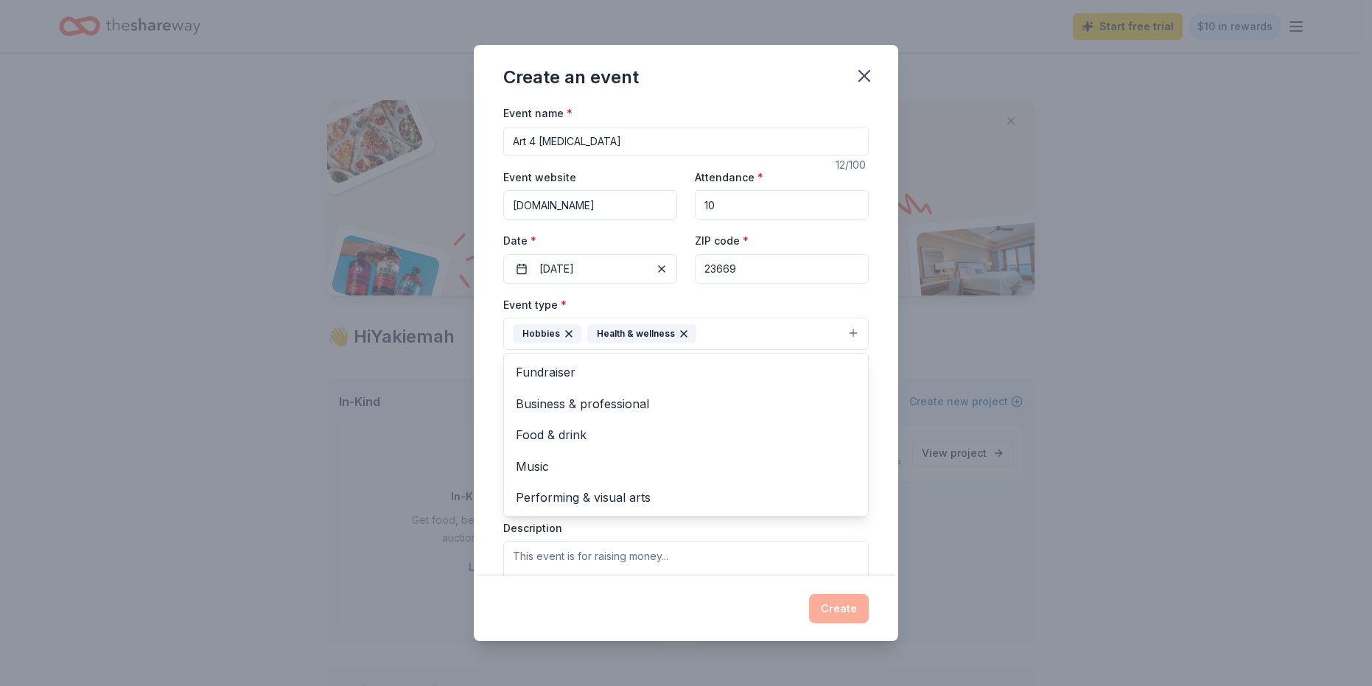
click at [1041, 386] on div "Create an event Event name * Art 4 Autism 12 /100 Event website autismcareclub.…" at bounding box center [686, 343] width 1372 height 686
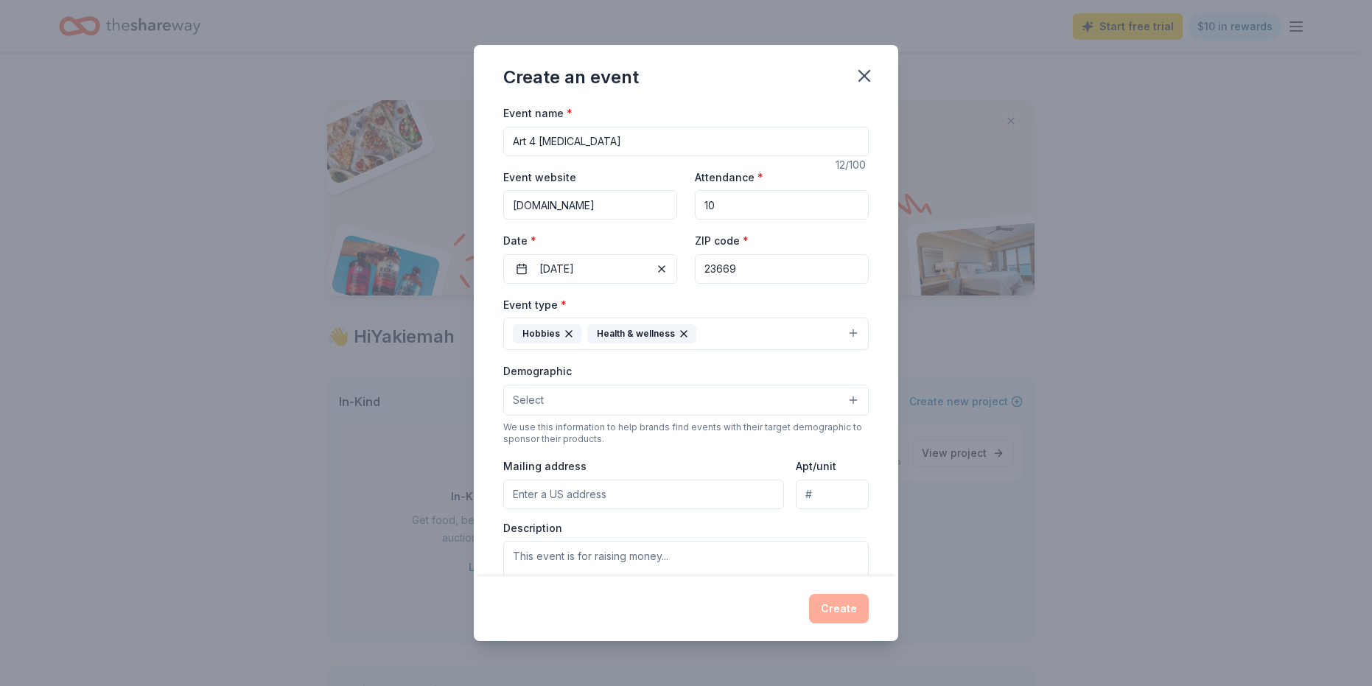
click at [694, 397] on button "Select" at bounding box center [686, 400] width 366 height 31
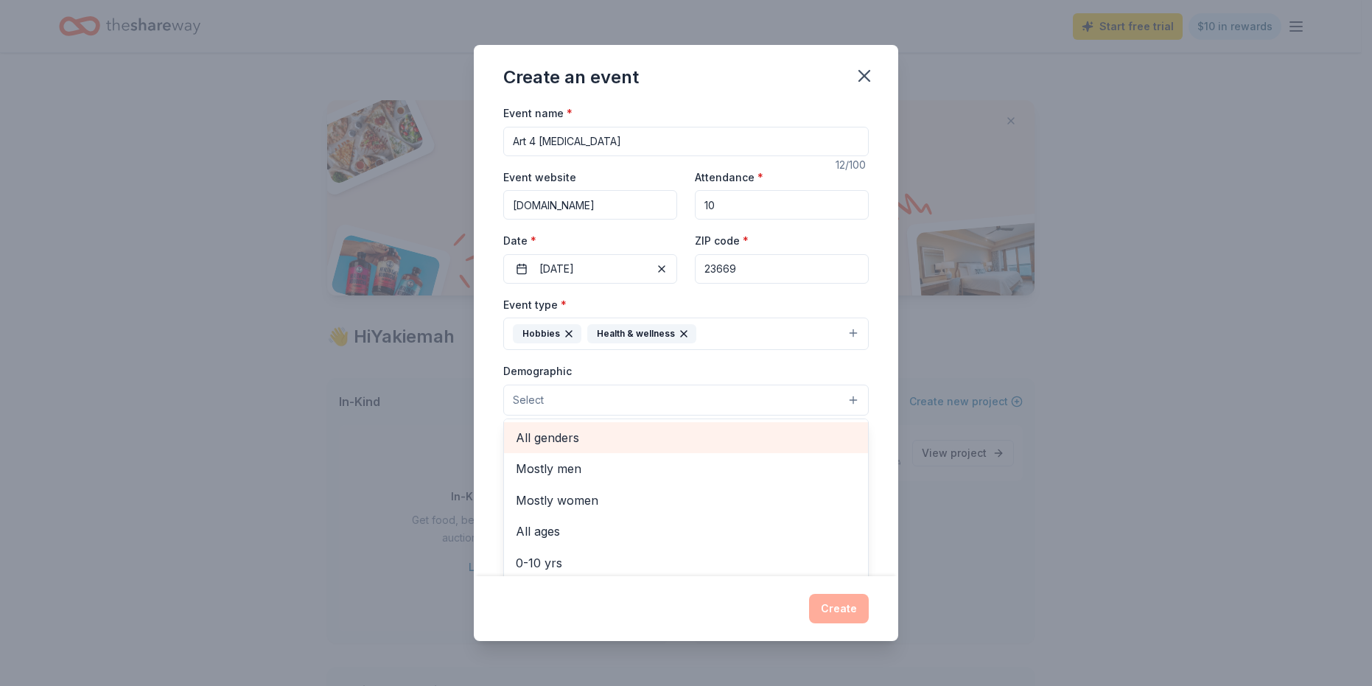
click at [675, 443] on span "All genders" at bounding box center [686, 437] width 341 height 19
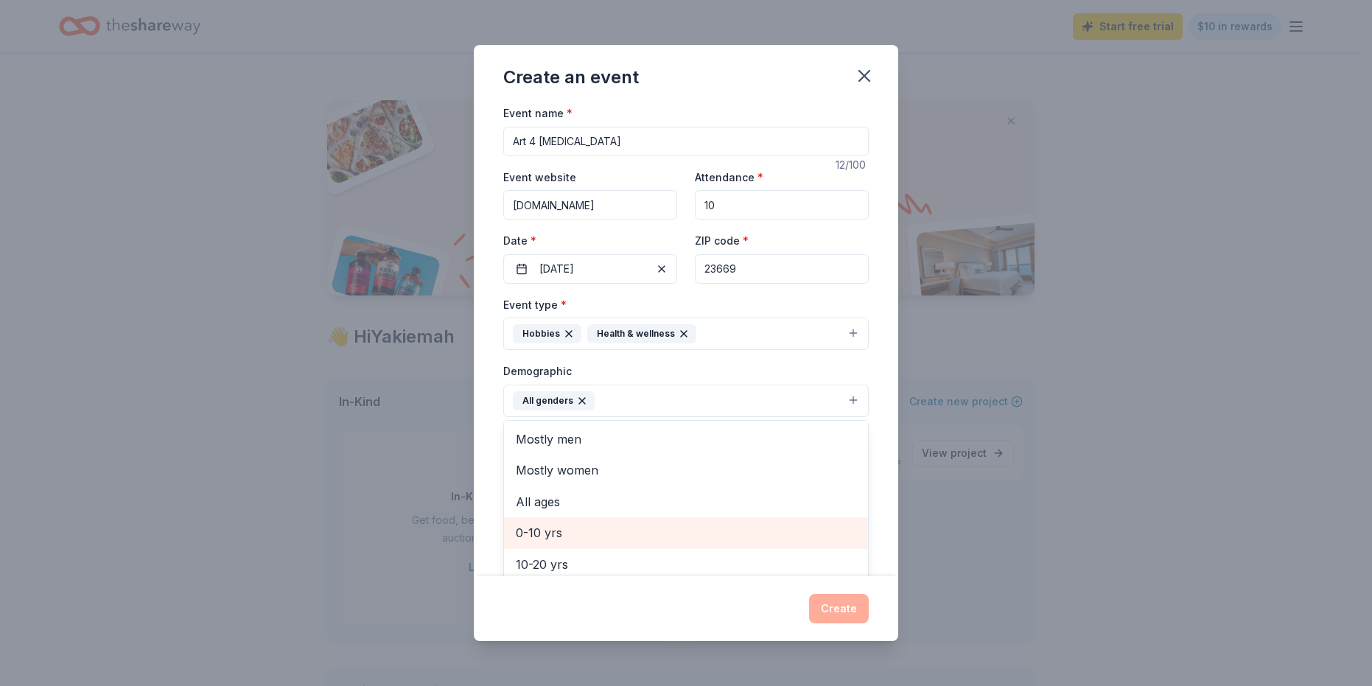
click at [660, 537] on span "0-10 yrs" at bounding box center [686, 532] width 341 height 19
click at [1122, 432] on div "Create an event Event name * Art 4 Autism 12 /100 Event website autismcareclub.…" at bounding box center [686, 343] width 1372 height 686
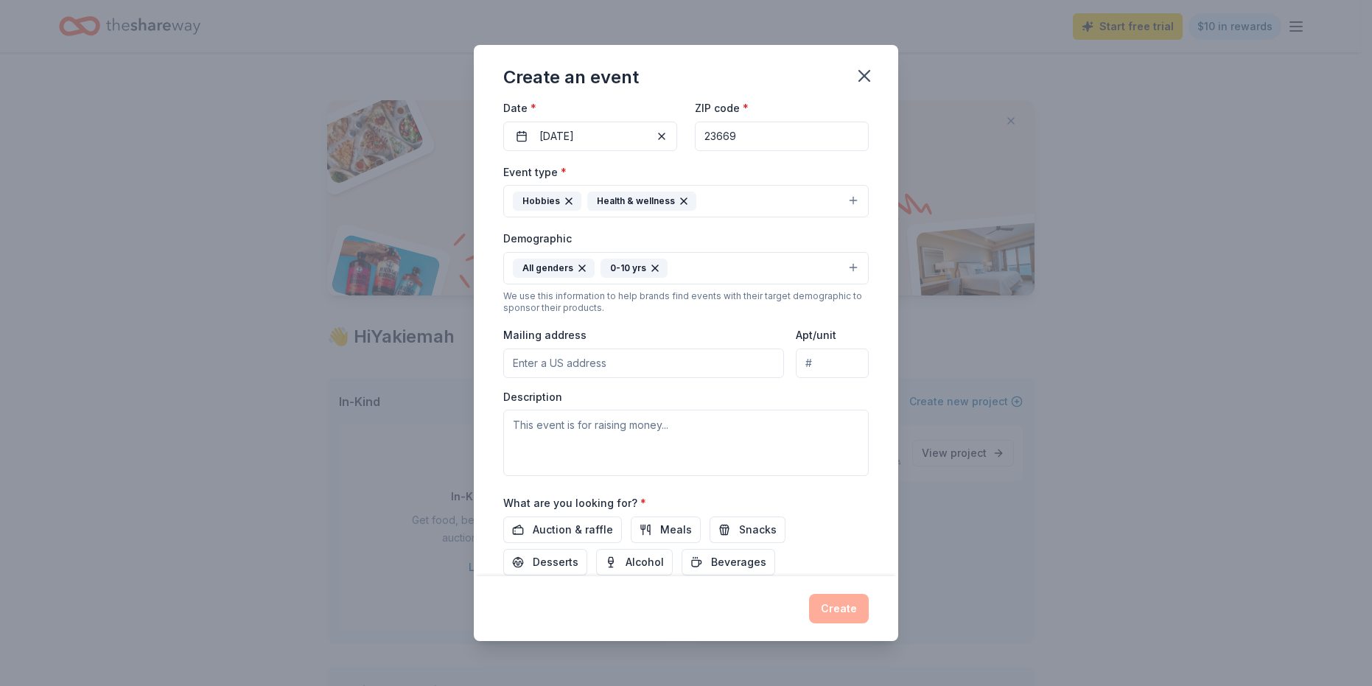
scroll to position [147, 0]
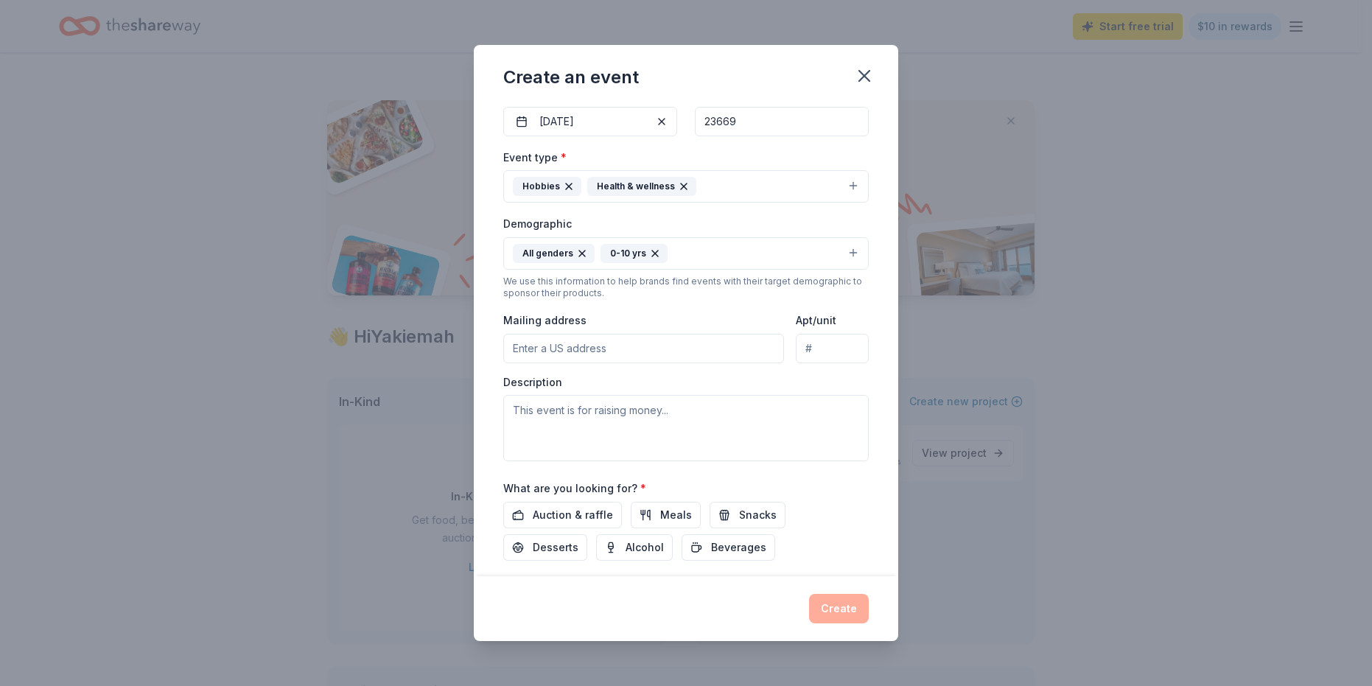
click at [533, 346] on input "Mailing address" at bounding box center [643, 348] width 281 height 29
type input "104 Eggleston Avenue, Hampton, VA, 23669"
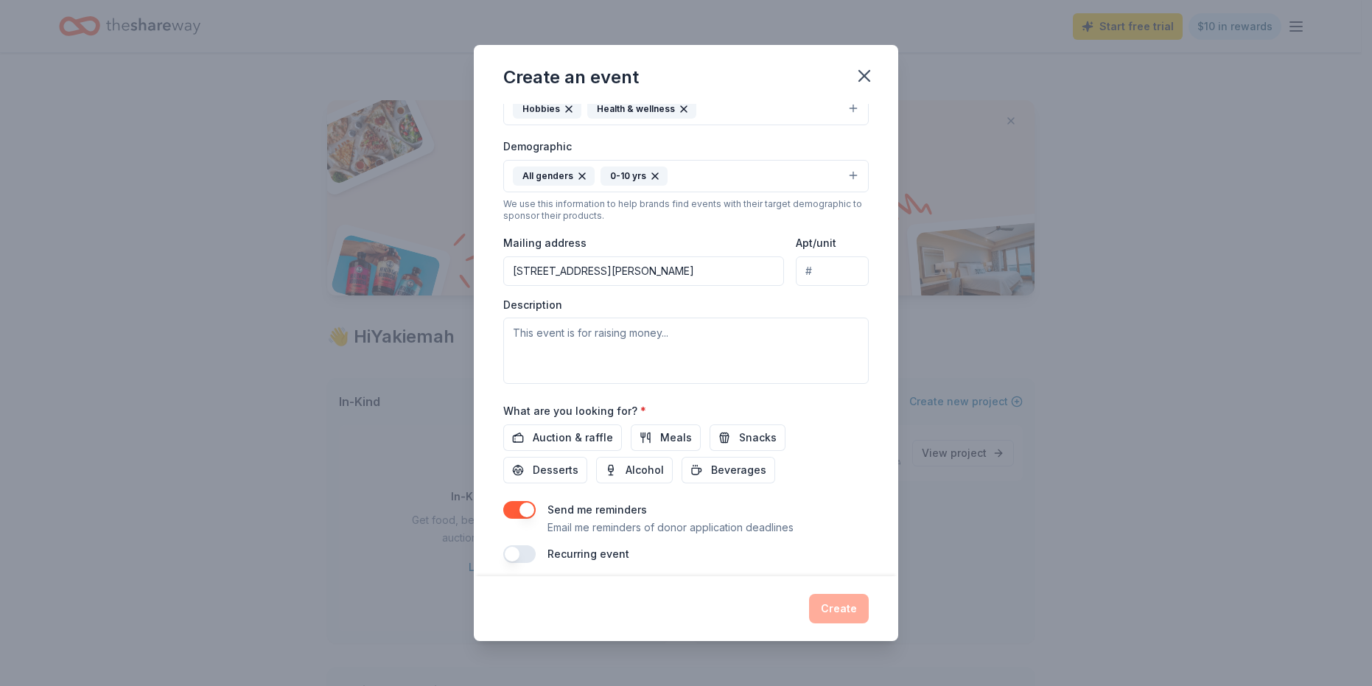
scroll to position [234, 0]
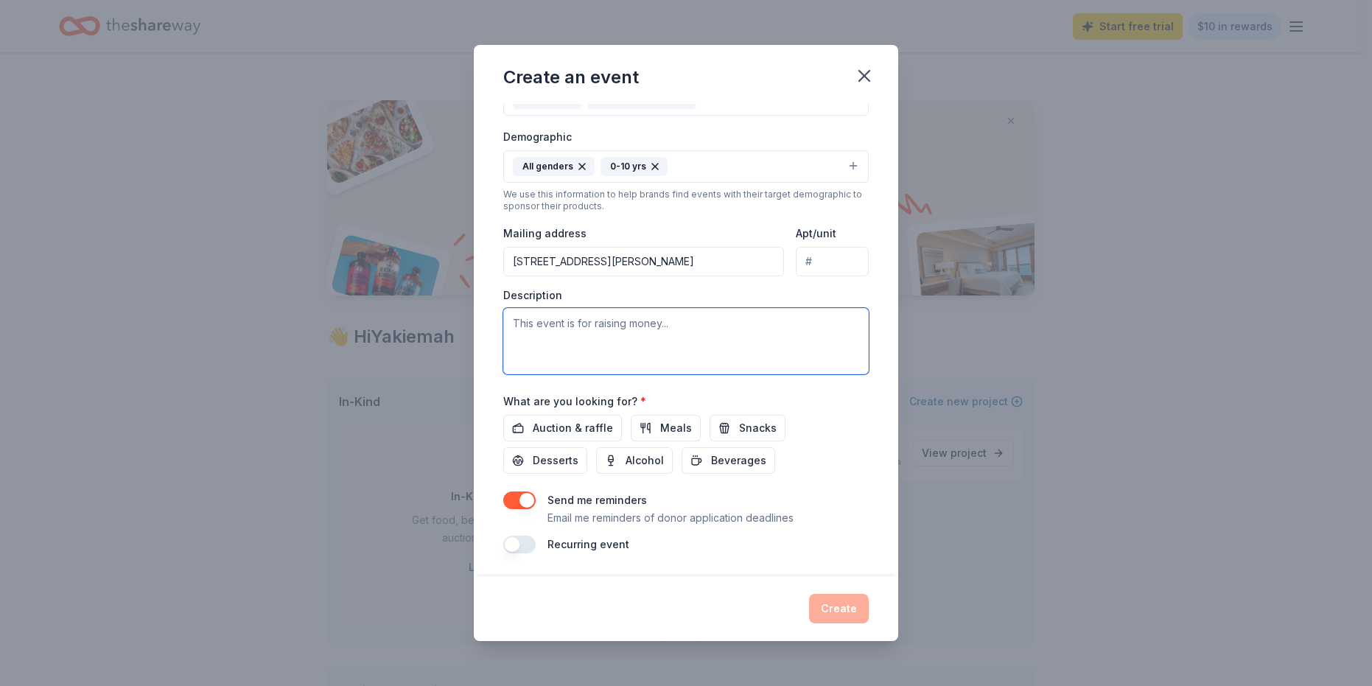
click at [520, 324] on textarea at bounding box center [686, 341] width 366 height 66
click at [837, 327] on textarea "This event is to bring smiles to the faces of children with autism," at bounding box center [686, 341] width 366 height 66
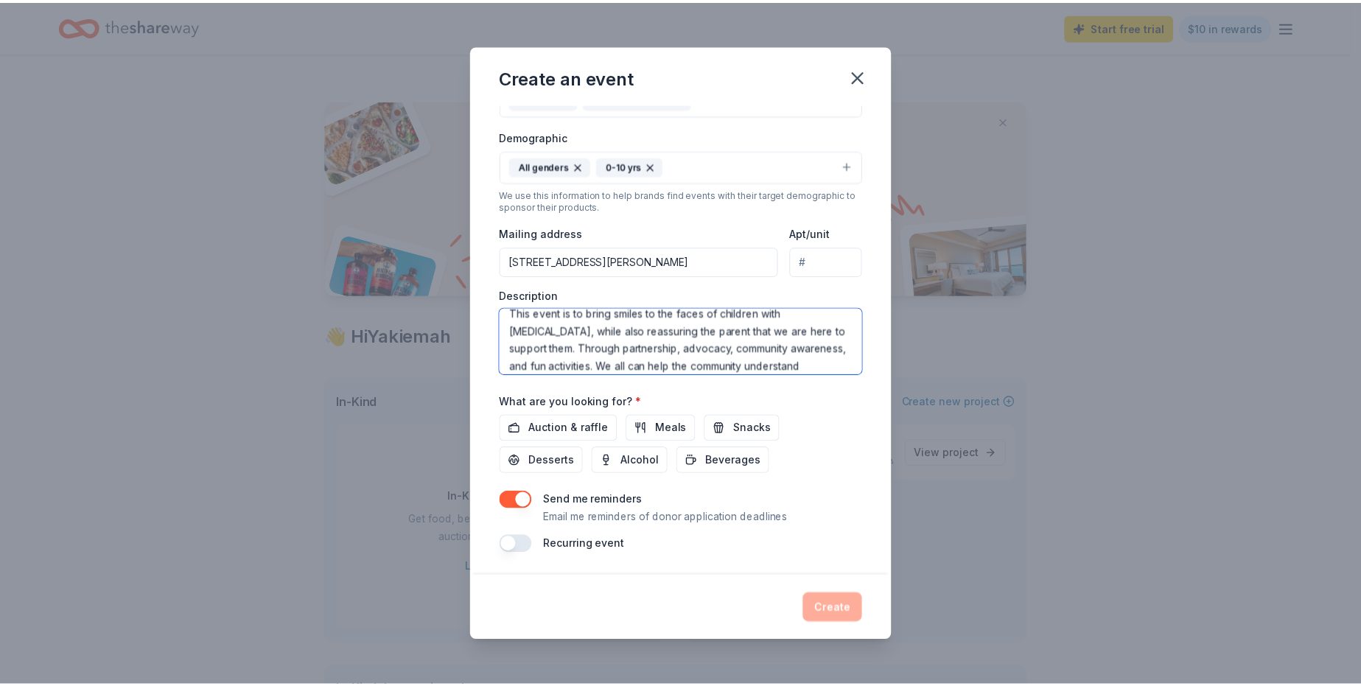
scroll to position [27, 0]
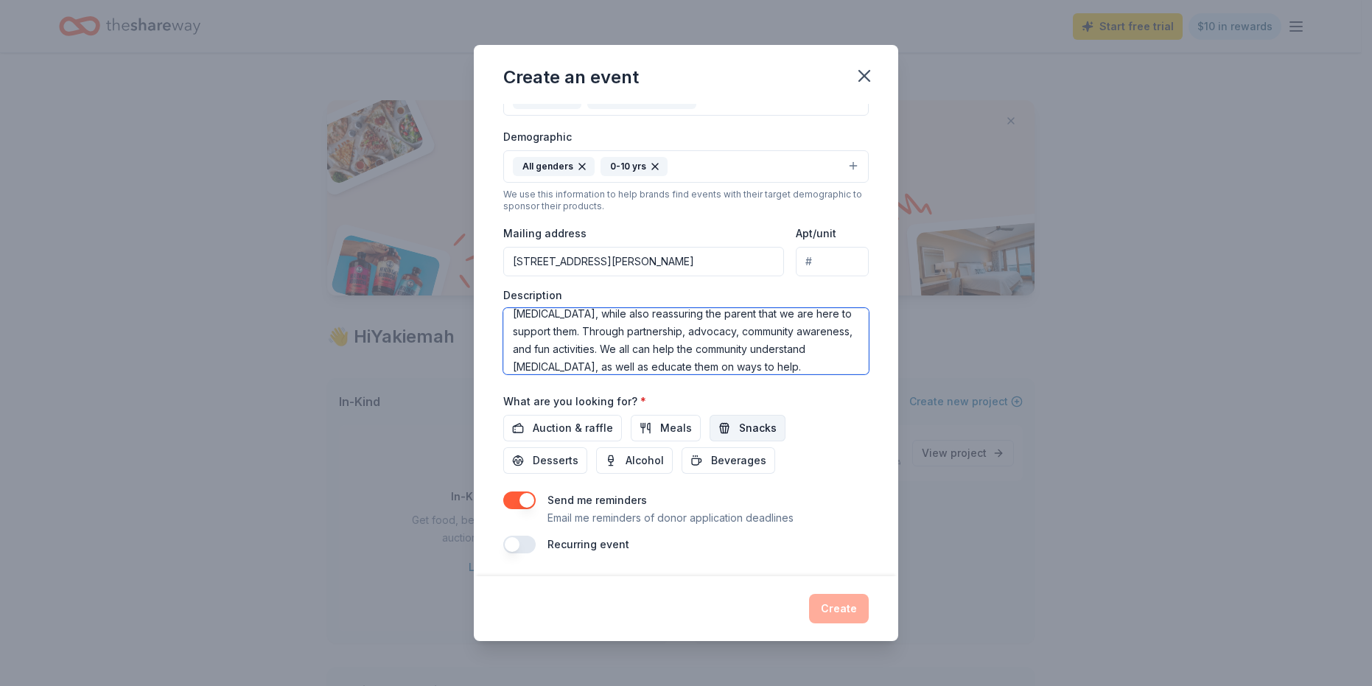
type textarea "This event is to bring smiles to the faces of children with [MEDICAL_DATA], whi…"
click at [744, 434] on span "Snacks" at bounding box center [758, 428] width 38 height 18
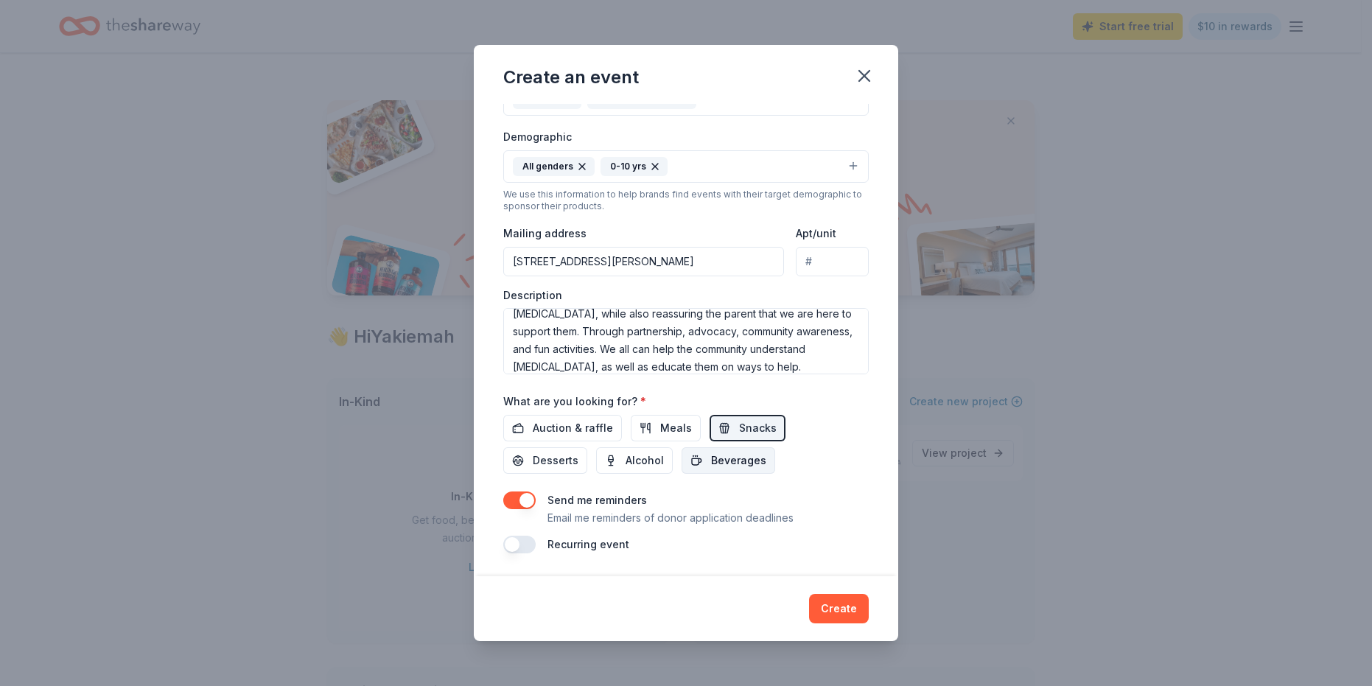
click at [725, 461] on span "Beverages" at bounding box center [738, 461] width 55 height 18
drag, startPoint x: 567, startPoint y: 426, endPoint x: 560, endPoint y: 439, distance: 14.8
click at [567, 427] on span "Auction & raffle" at bounding box center [573, 428] width 80 height 18
click at [551, 459] on span "Desserts" at bounding box center [556, 461] width 46 height 18
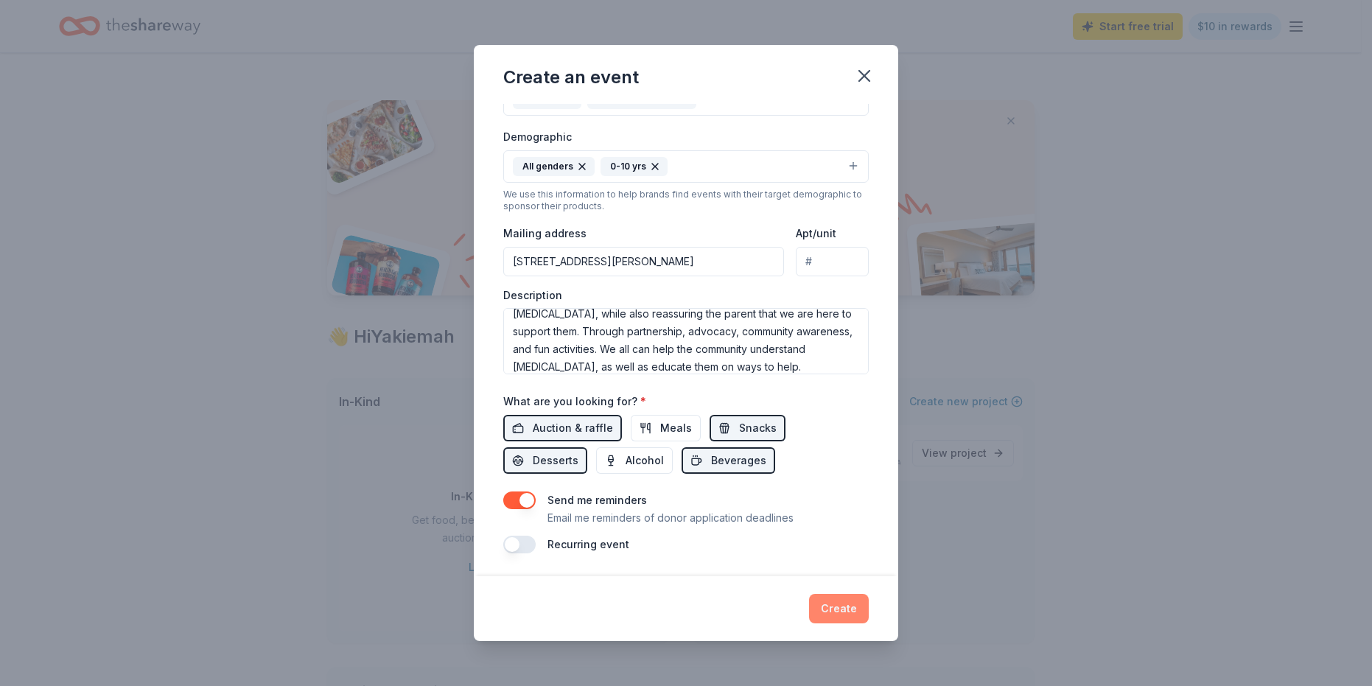
click at [849, 612] on button "Create" at bounding box center [839, 608] width 60 height 29
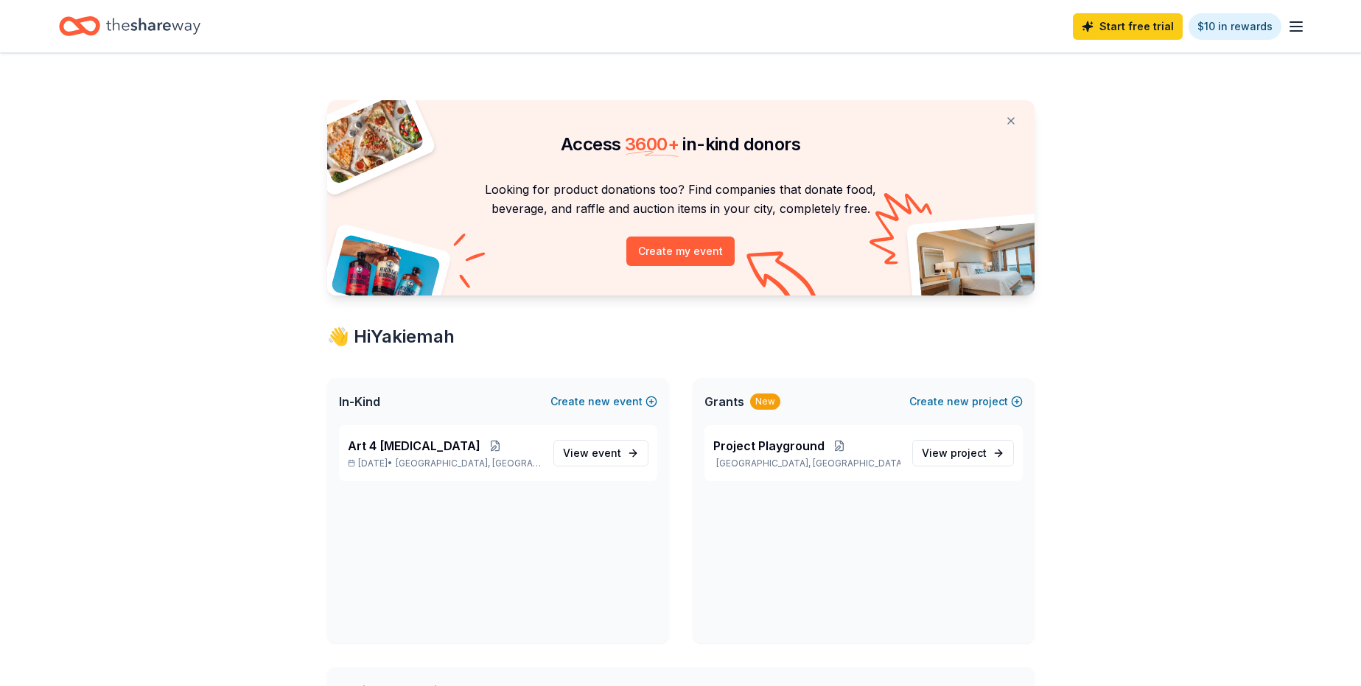
scroll to position [0, 0]
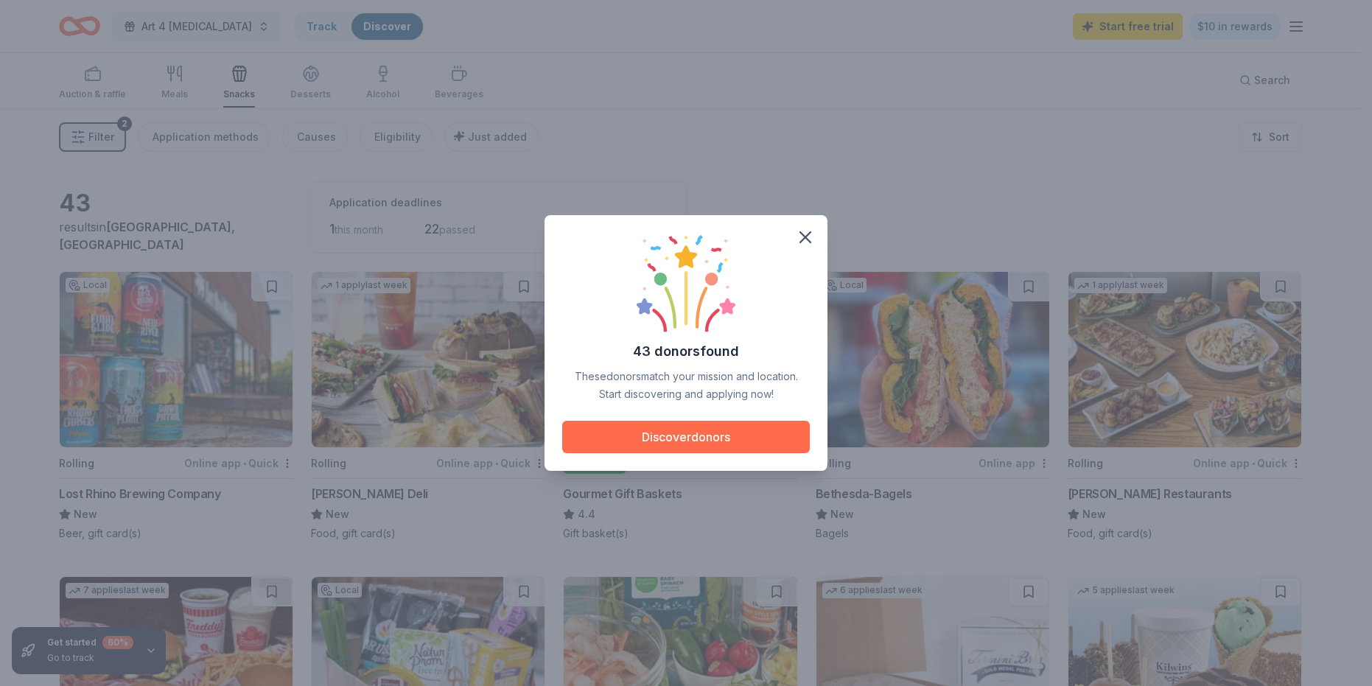
click at [680, 437] on button "Discover donors" at bounding box center [686, 437] width 248 height 32
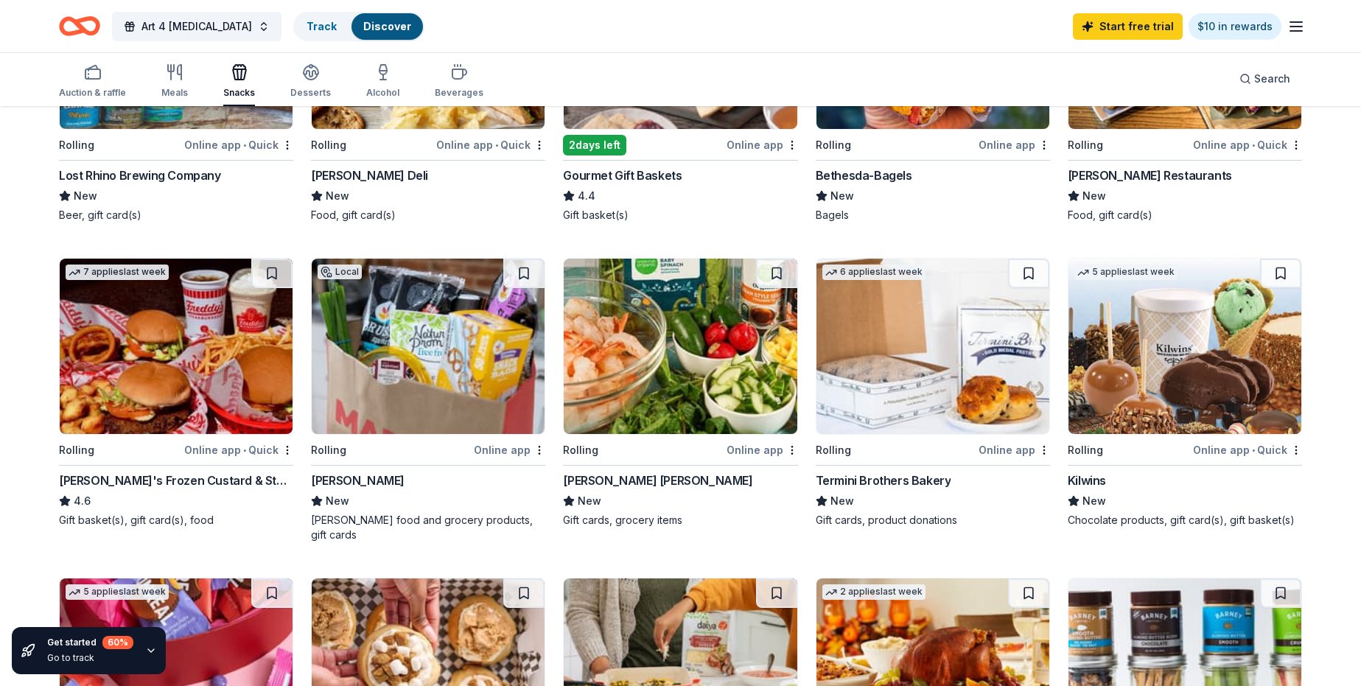
scroll to position [369, 0]
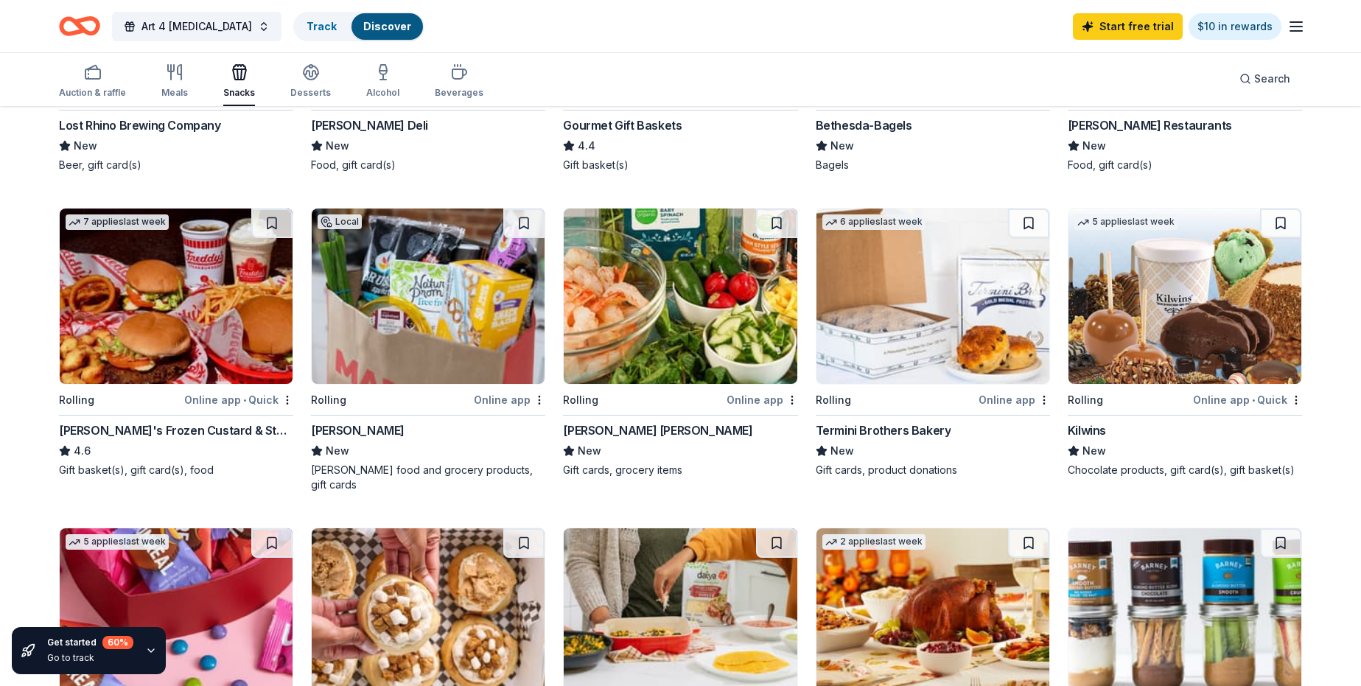
click at [1095, 428] on div "Kilwins" at bounding box center [1087, 431] width 38 height 18
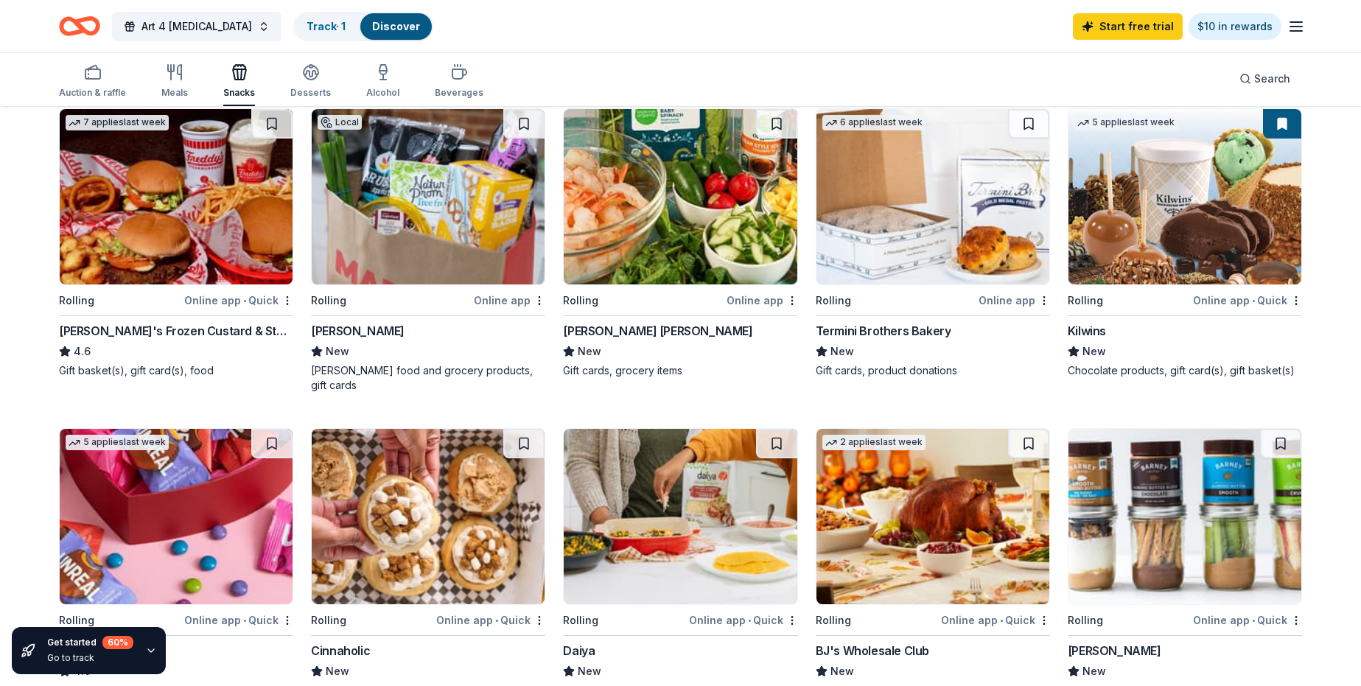
scroll to position [442, 0]
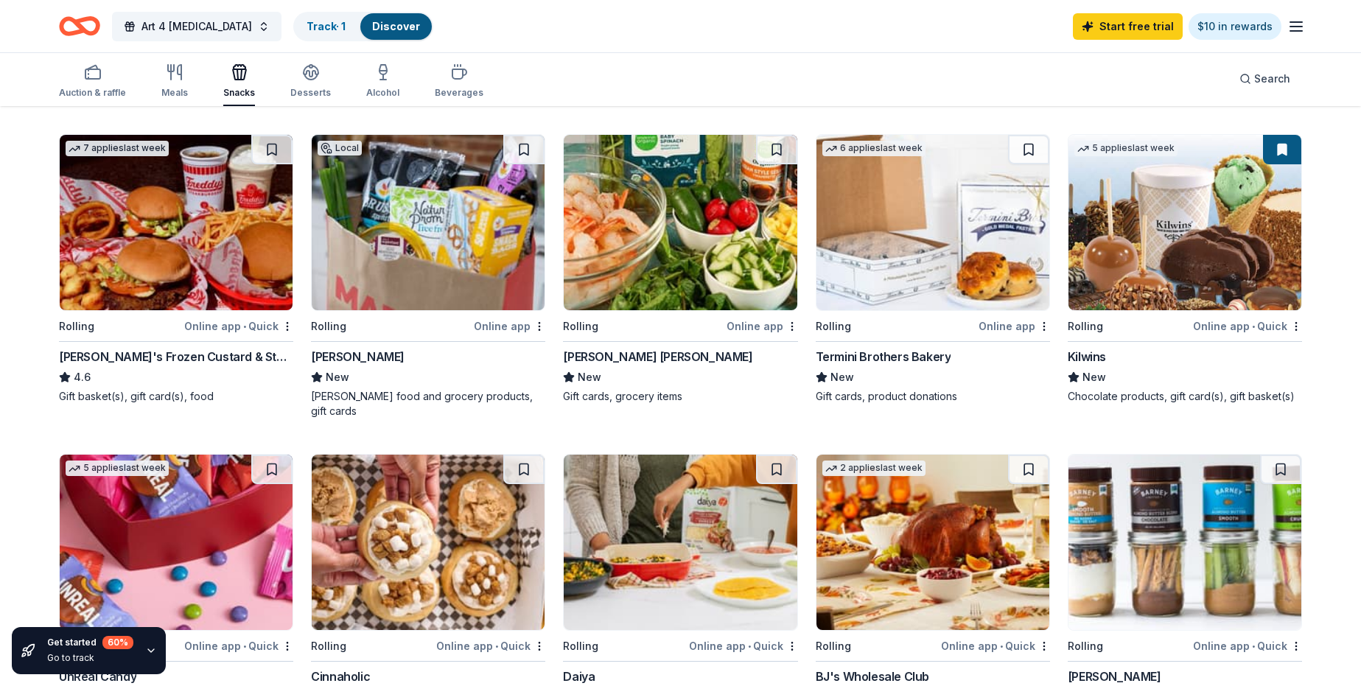
click at [588, 358] on div "Harris Teeter" at bounding box center [657, 357] width 189 height 18
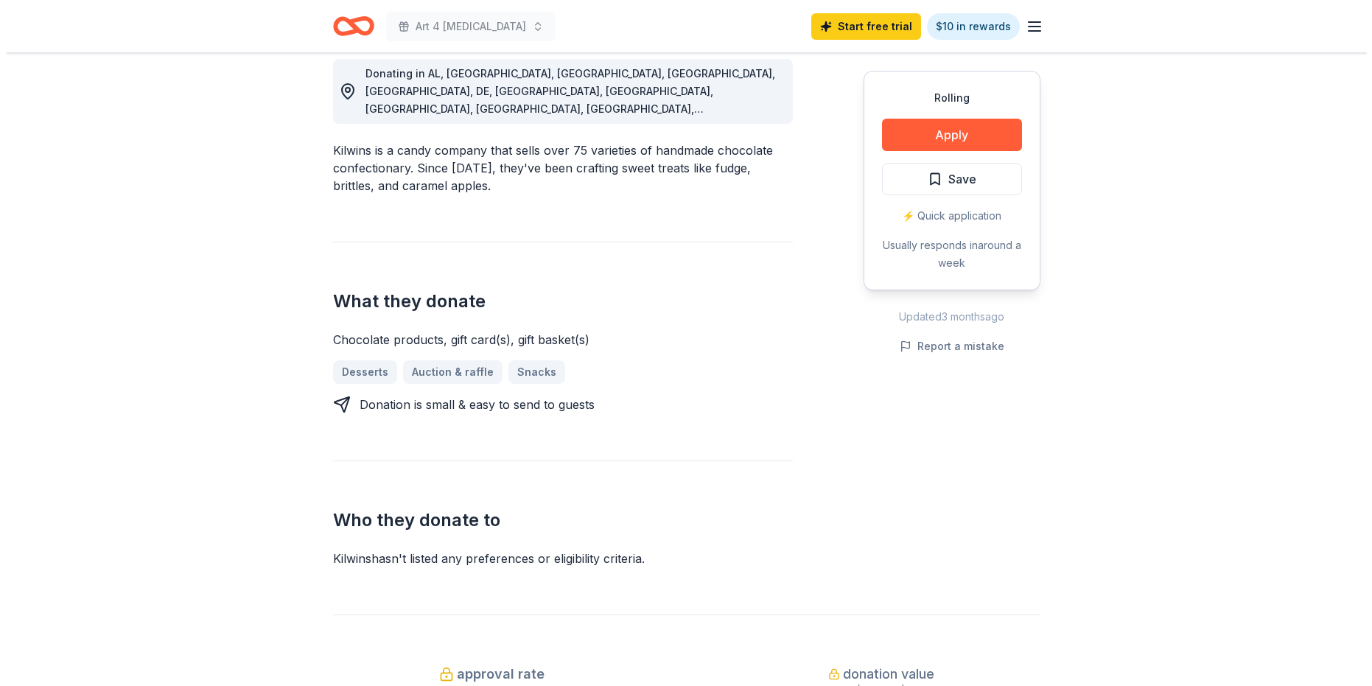
scroll to position [369, 0]
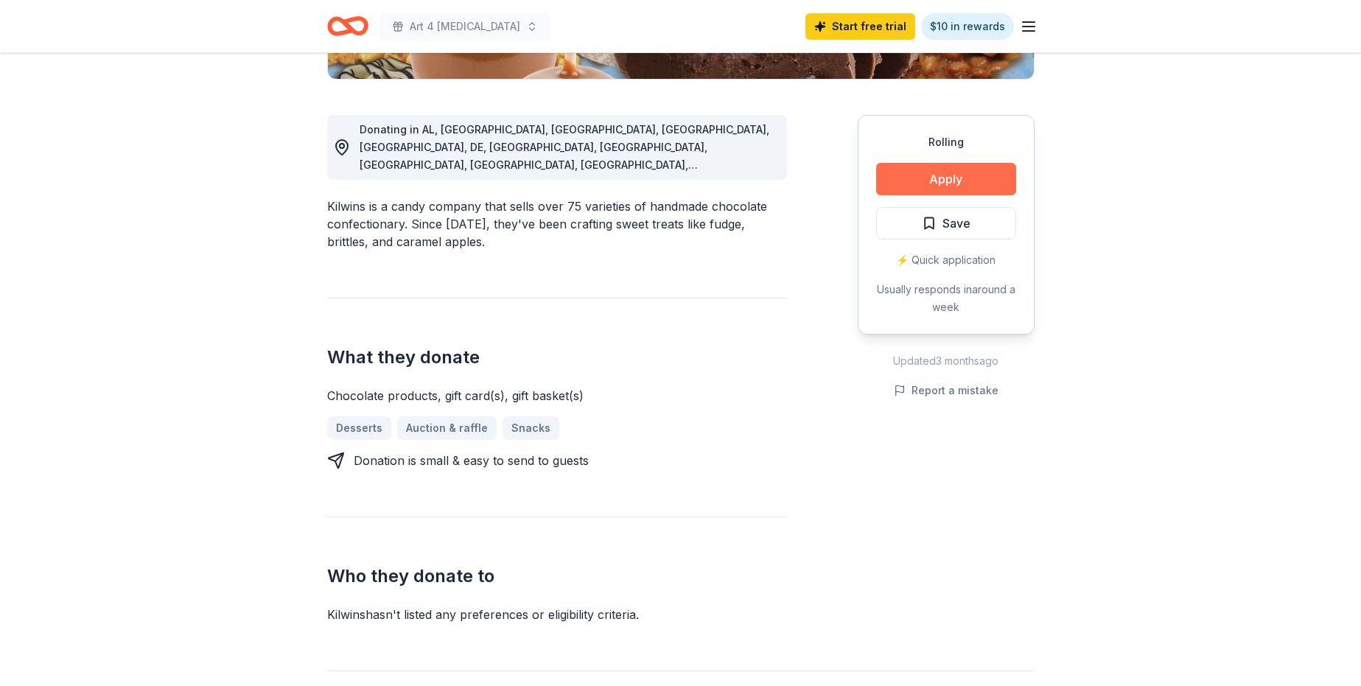
click at [946, 184] on button "Apply" at bounding box center [946, 179] width 140 height 32
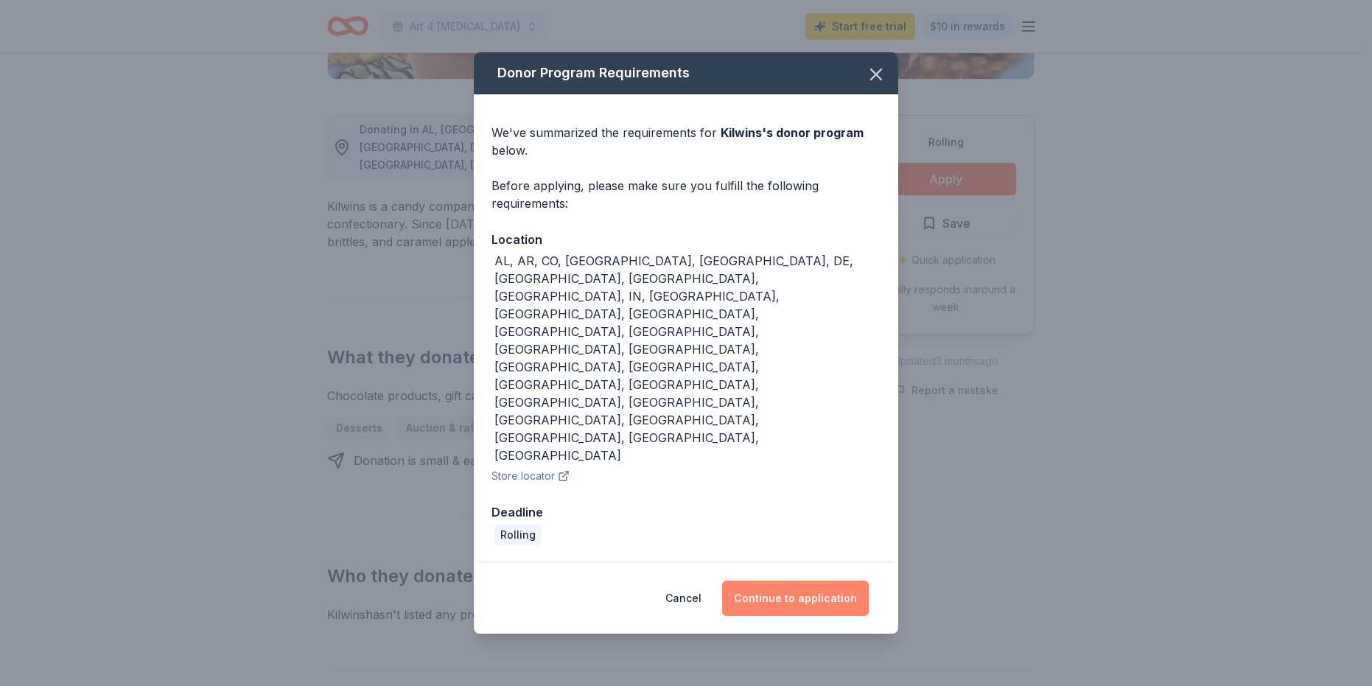
click at [809, 581] on button "Continue to application" at bounding box center [795, 598] width 147 height 35
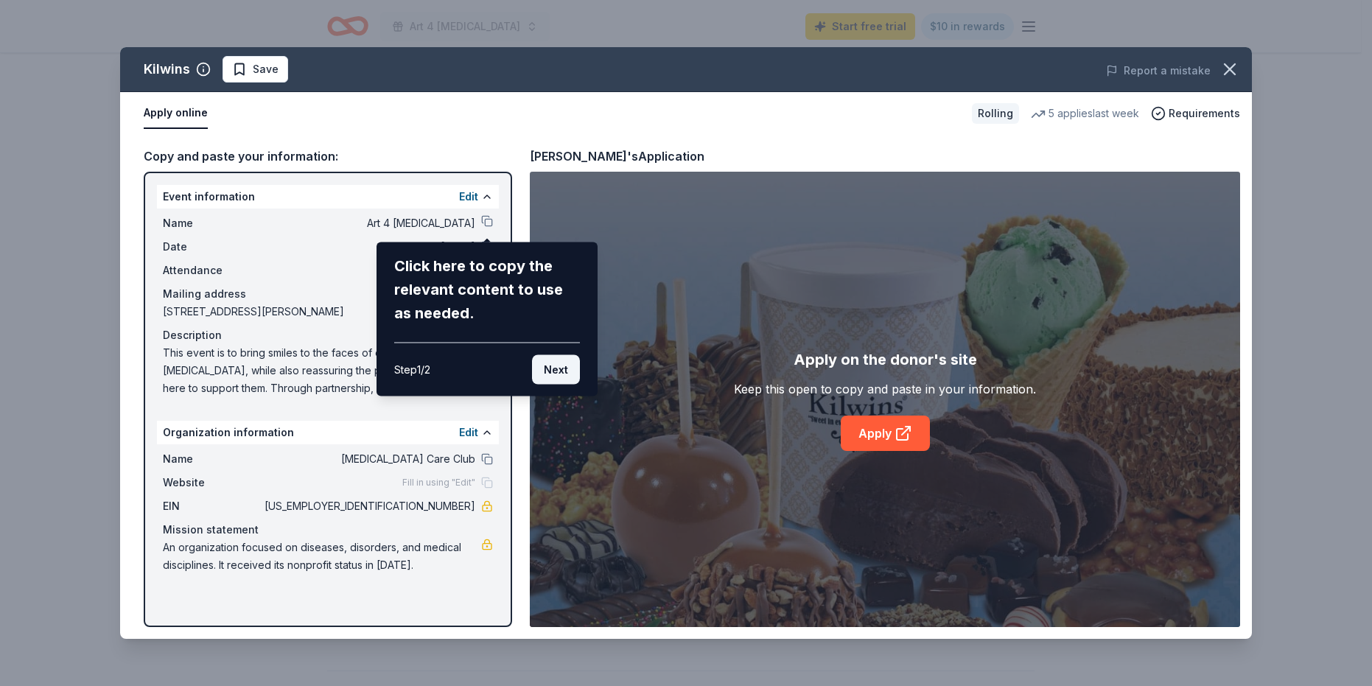
click at [555, 373] on button "Next" at bounding box center [556, 369] width 48 height 29
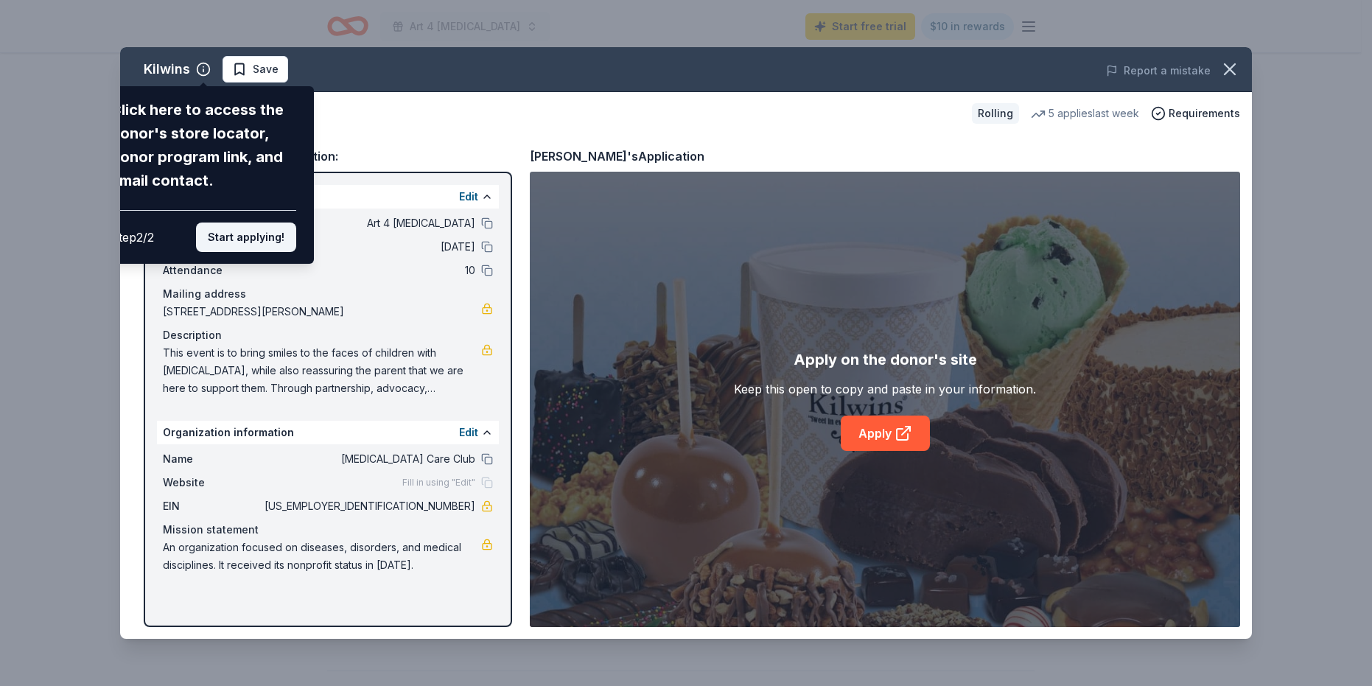
click at [273, 237] on button "Start applying!" at bounding box center [246, 237] width 100 height 29
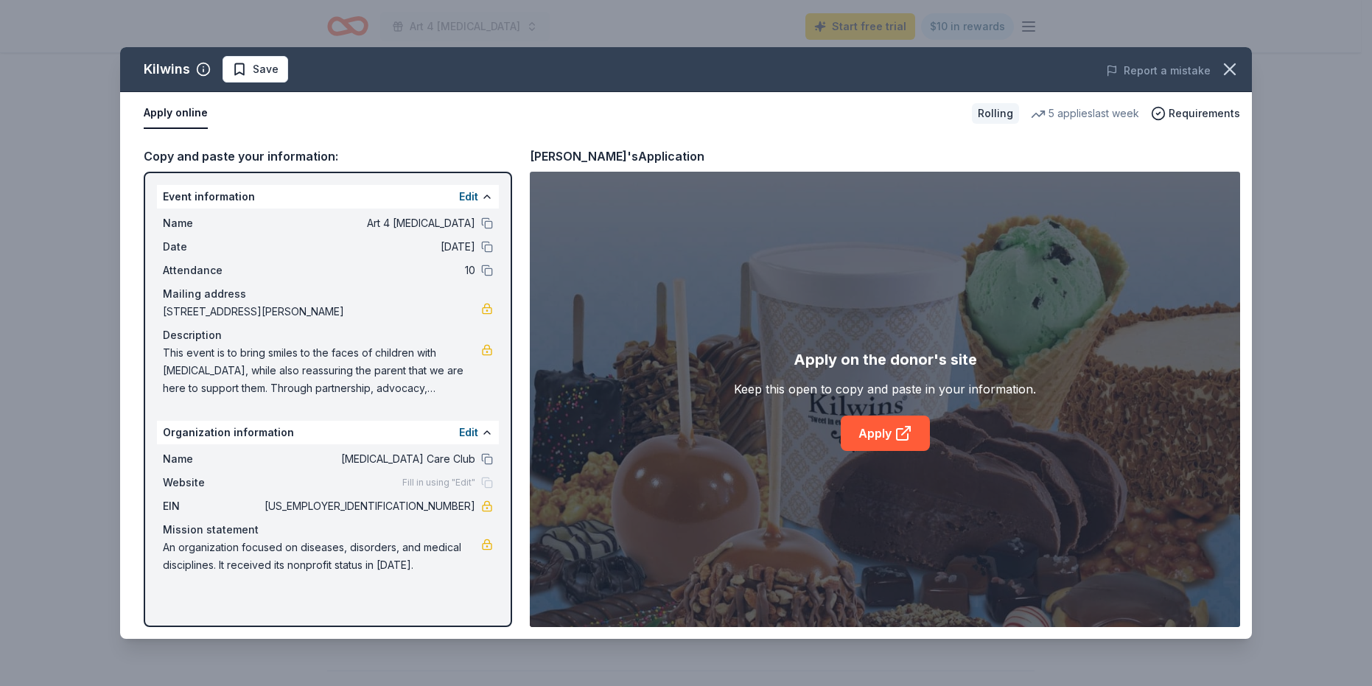
drag, startPoint x: 432, startPoint y: 567, endPoint x: 320, endPoint y: 552, distance: 113.0
click at [301, 555] on span "An organization focused on diseases, disorders, and medical disciplines. It rec…" at bounding box center [322, 556] width 318 height 35
click at [484, 198] on button at bounding box center [487, 197] width 12 height 12
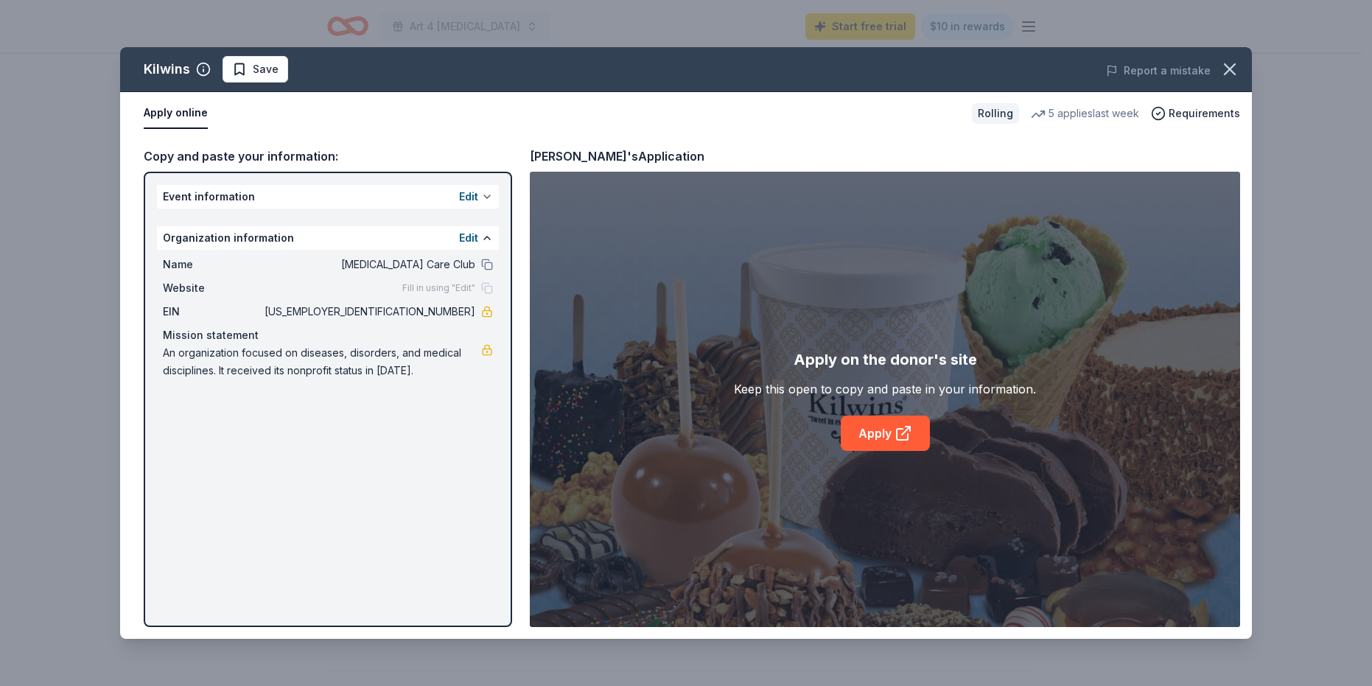
click at [487, 196] on button at bounding box center [487, 197] width 12 height 12
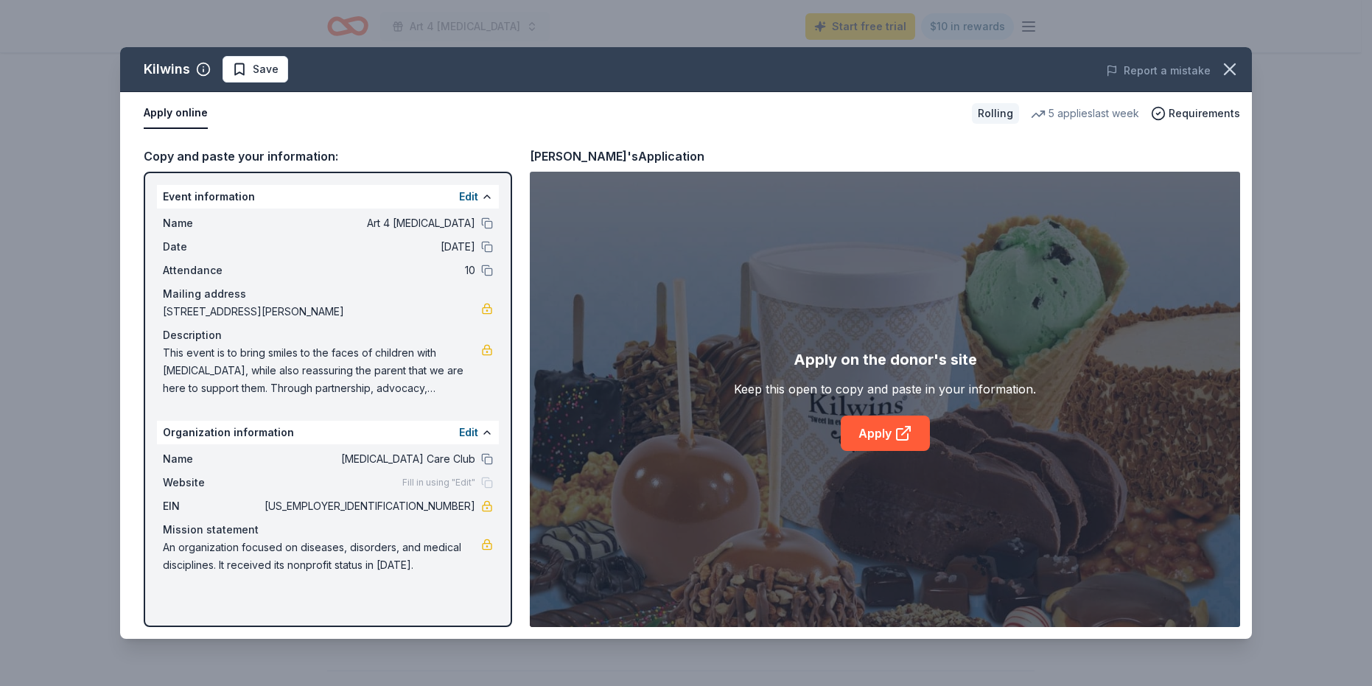
drag, startPoint x: 415, startPoint y: 564, endPoint x: 322, endPoint y: 554, distance: 93.4
click at [284, 551] on span "An organization focused on diseases, disorders, and medical disciplines. It rec…" at bounding box center [322, 556] width 318 height 35
drag, startPoint x: 430, startPoint y: 605, endPoint x: 405, endPoint y: 161, distance: 445.2
click at [411, 88] on div "Kilwins Save Report a mistake Apply online Rolling 5 applies last week Requirem…" at bounding box center [686, 343] width 1132 height 592
drag, startPoint x: 440, startPoint y: 384, endPoint x: 307, endPoint y: 346, distance: 138.1
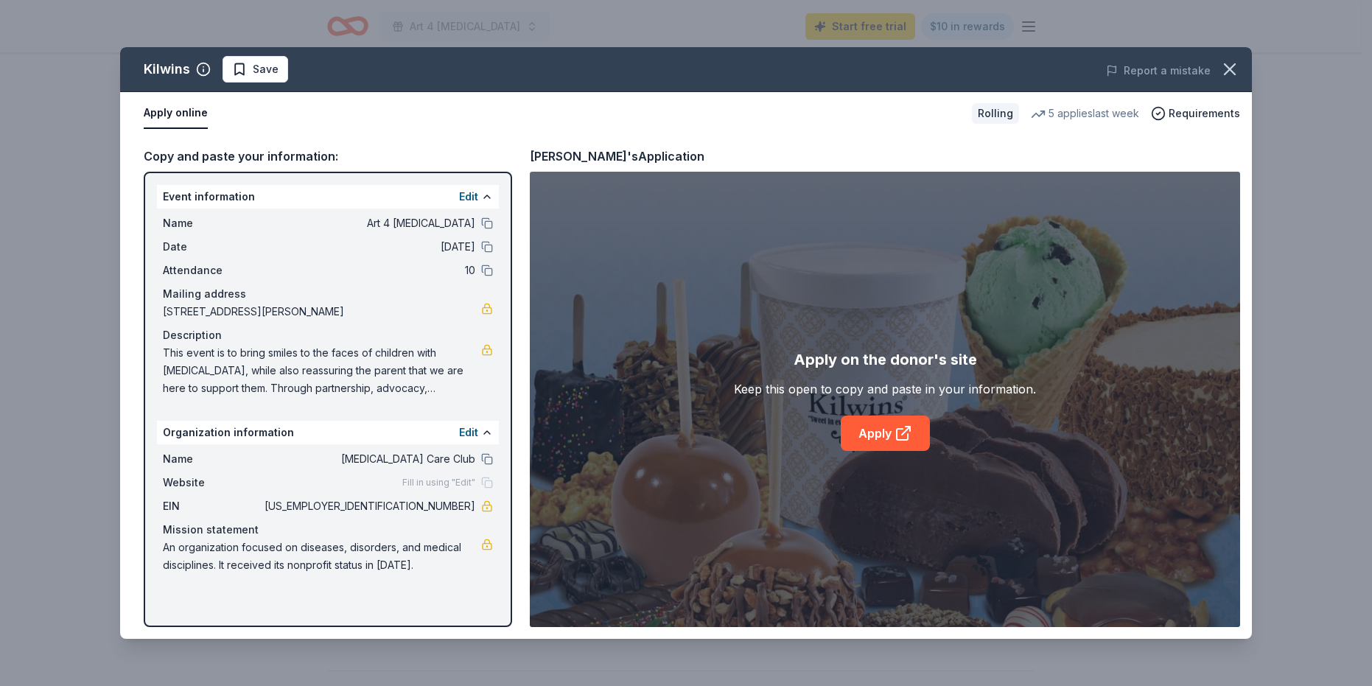
click at [271, 352] on span "This event is to bring smiles to the faces of children with [MEDICAL_DATA], whi…" at bounding box center [322, 370] width 318 height 53
click at [896, 436] on icon at bounding box center [904, 434] width 18 height 18
click at [238, 69] on span "Save" at bounding box center [255, 69] width 46 height 18
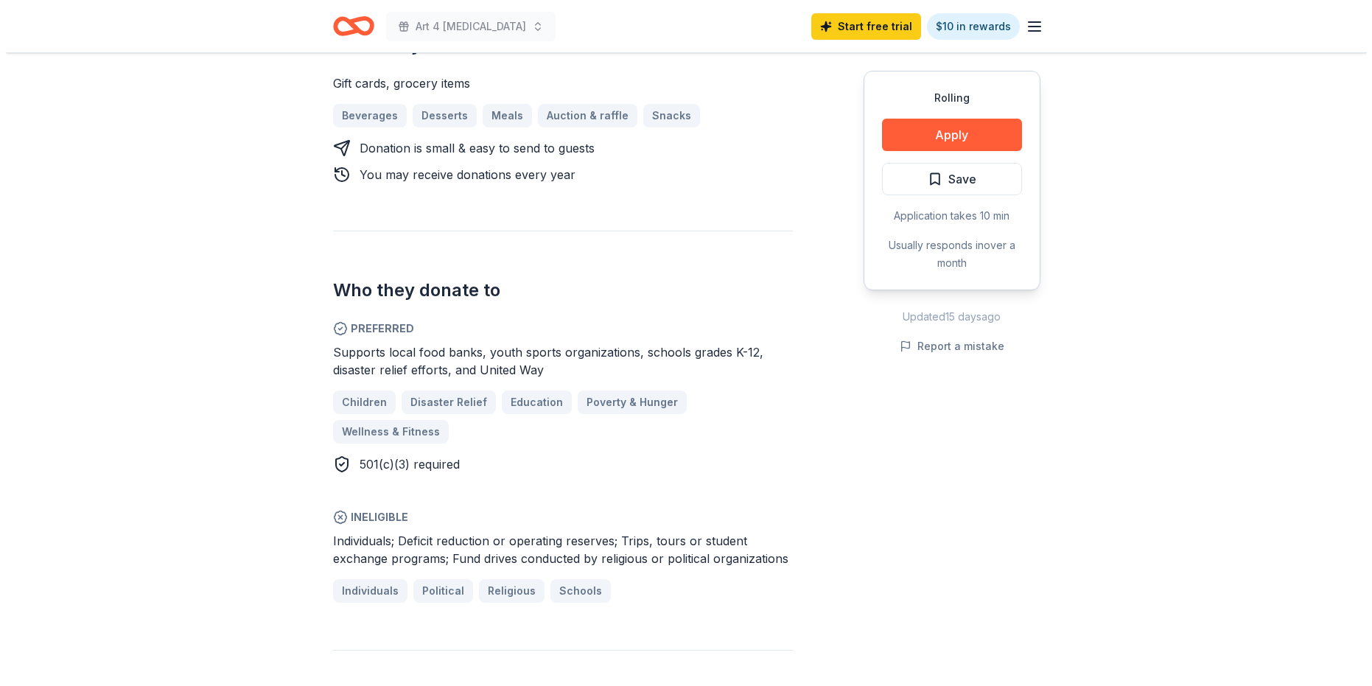
scroll to position [590, 0]
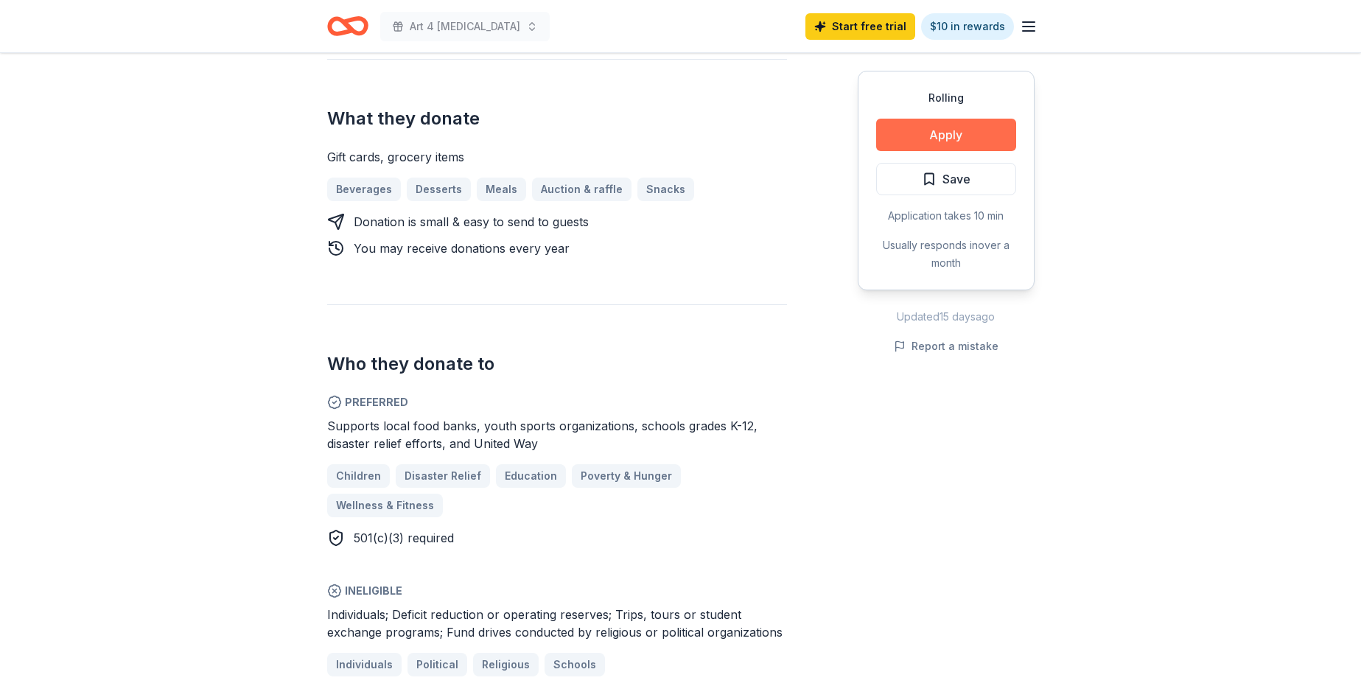
click at [949, 133] on button "Apply" at bounding box center [946, 135] width 140 height 32
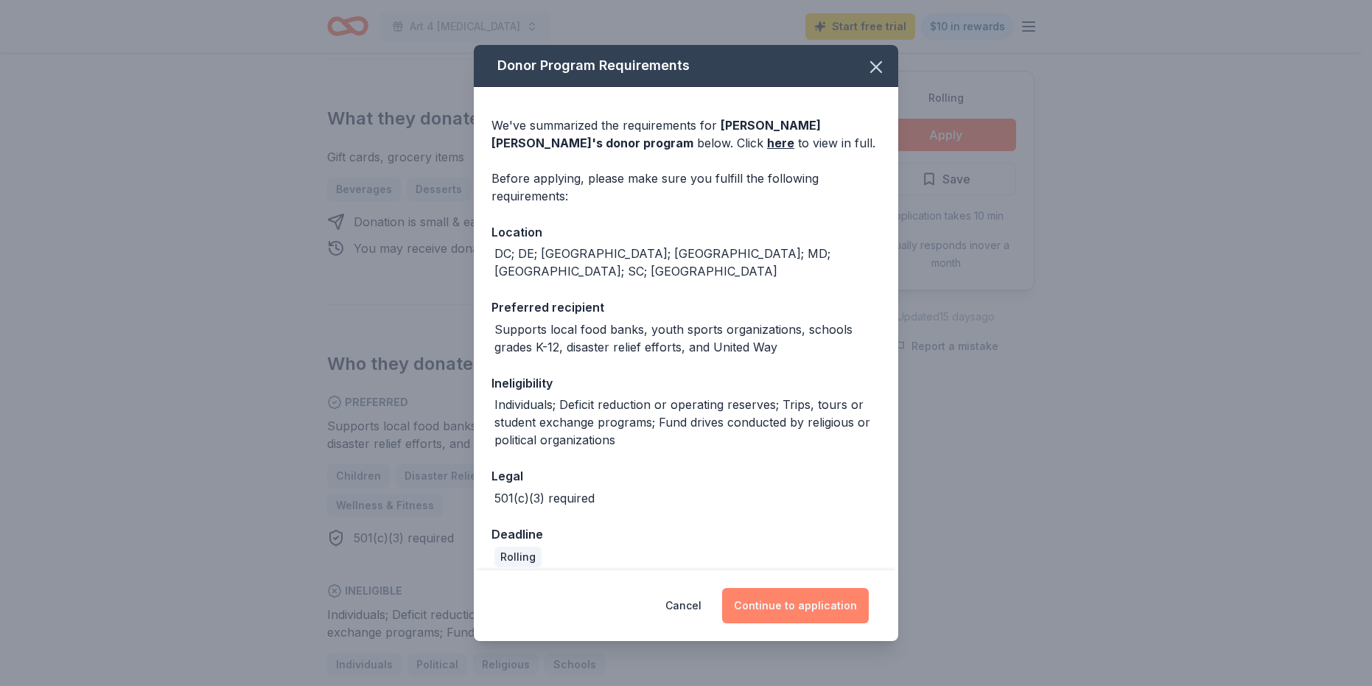
click at [807, 609] on button "Continue to application" at bounding box center [795, 605] width 147 height 35
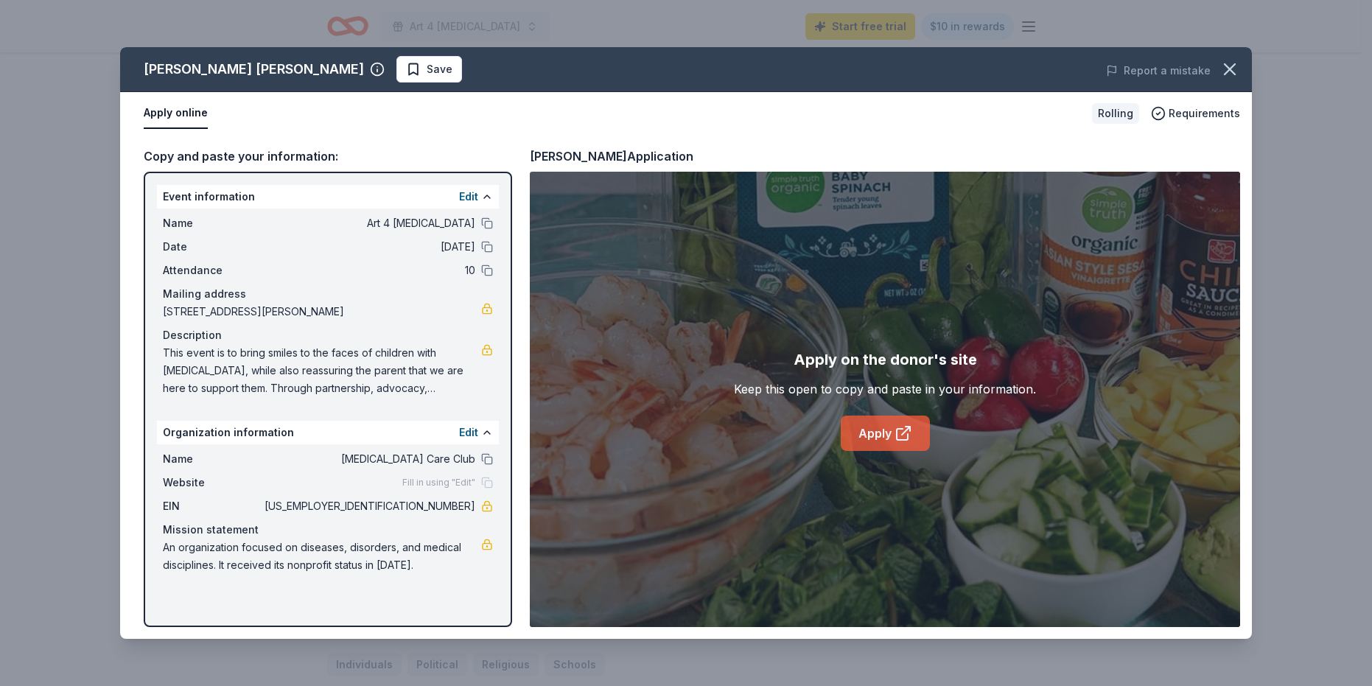
click at [876, 434] on link "Apply" at bounding box center [885, 433] width 89 height 35
